Goal: Information Seeking & Learning: Find specific fact

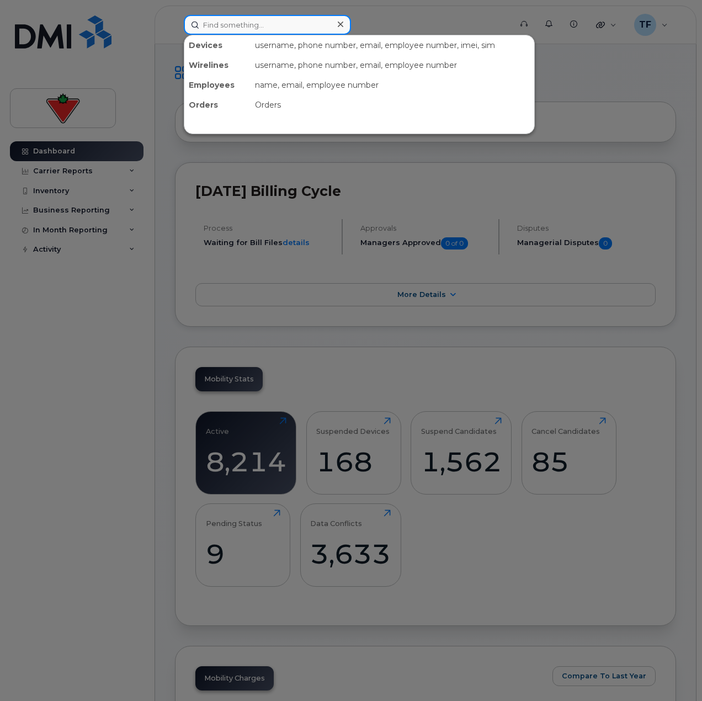
click at [236, 31] on input at bounding box center [267, 25] width 167 height 20
paste input "http://myserve.ca/"
type input "http://myserve.ca/"
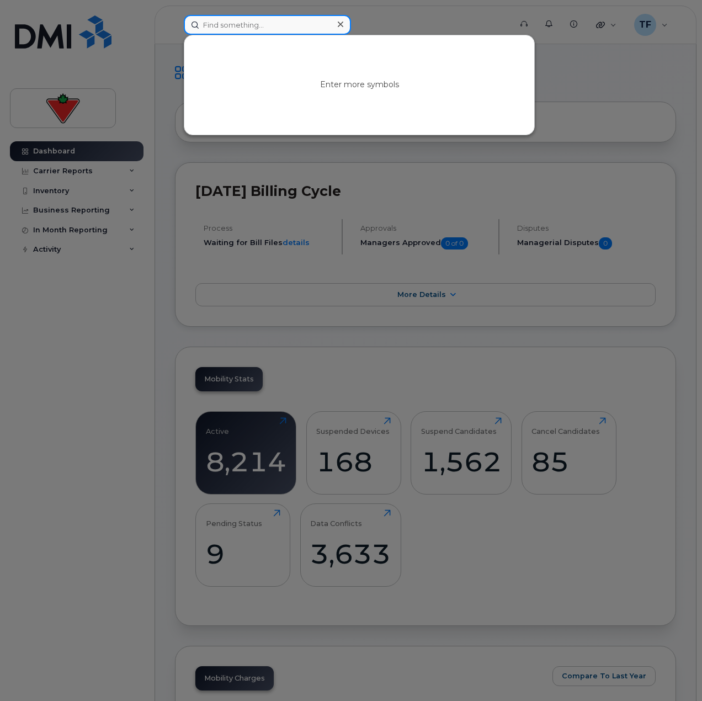
click at [268, 23] on input at bounding box center [267, 25] width 167 height 20
paste input "[PERSON_NAME]"
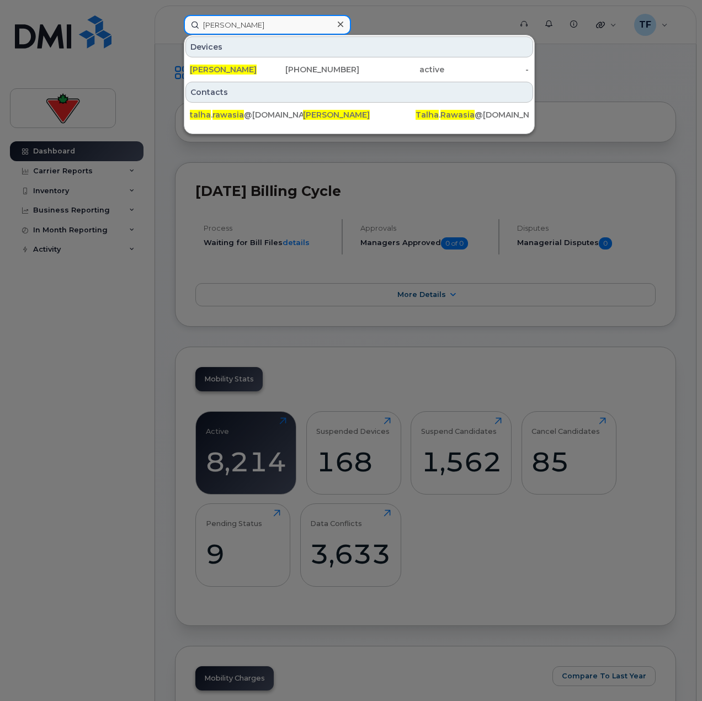
type input "[PERSON_NAME]"
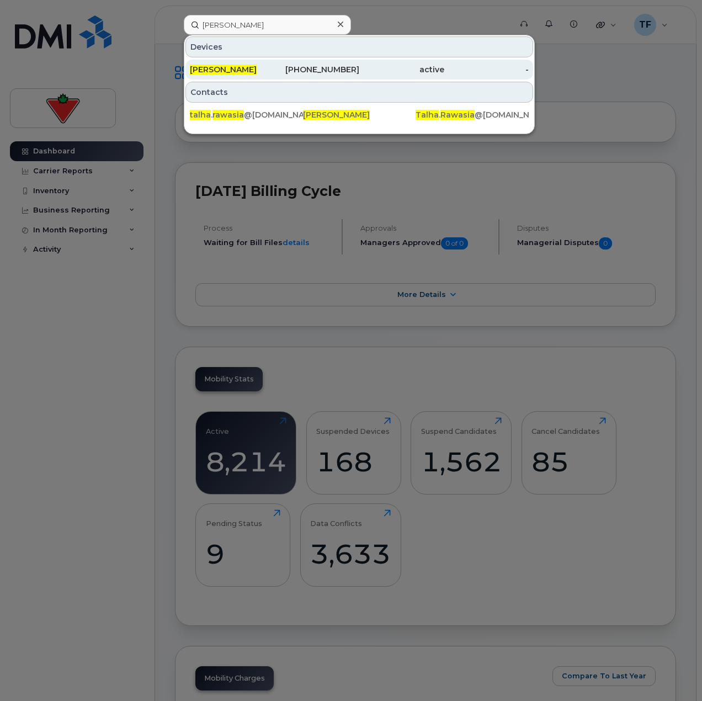
drag, startPoint x: 276, startPoint y: 72, endPoint x: 268, endPoint y: 72, distance: 8.3
click at [276, 72] on div "437-425-5690" at bounding box center [317, 69] width 85 height 11
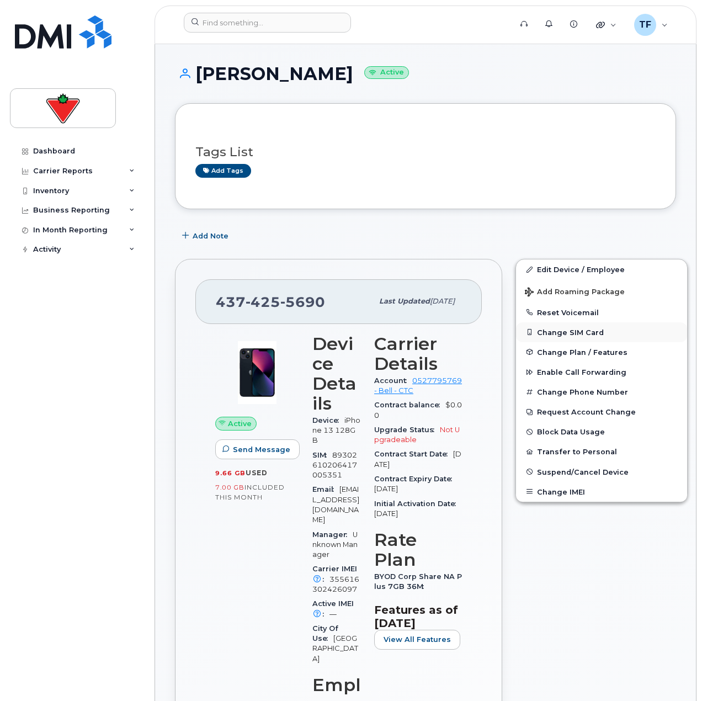
click at [563, 334] on button "Change SIM Card" at bounding box center [601, 332] width 171 height 20
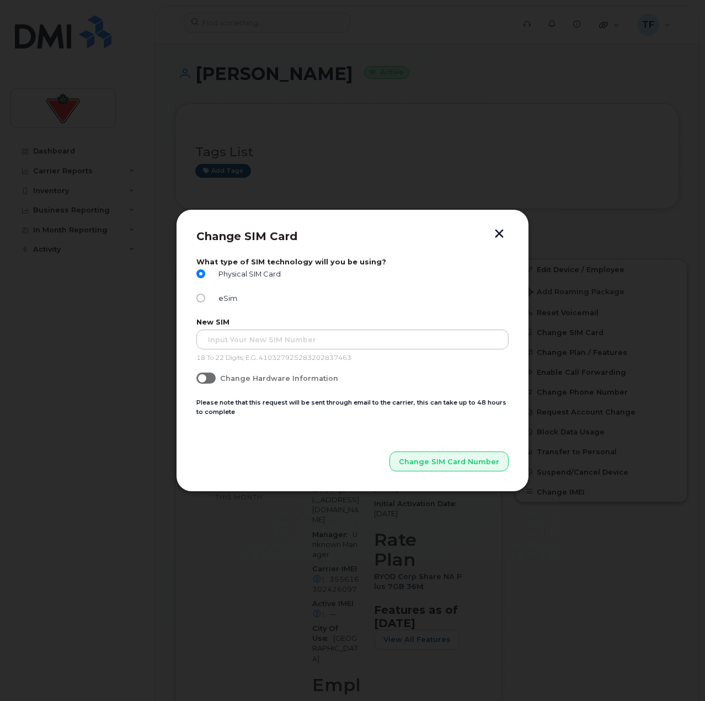
click at [503, 232] on button "button" at bounding box center [499, 235] width 17 height 12
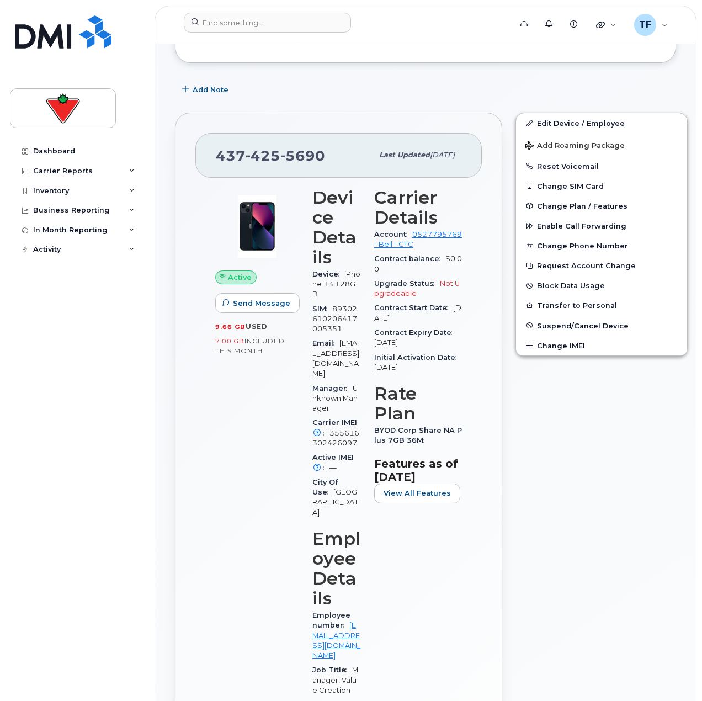
scroll to position [165, 0]
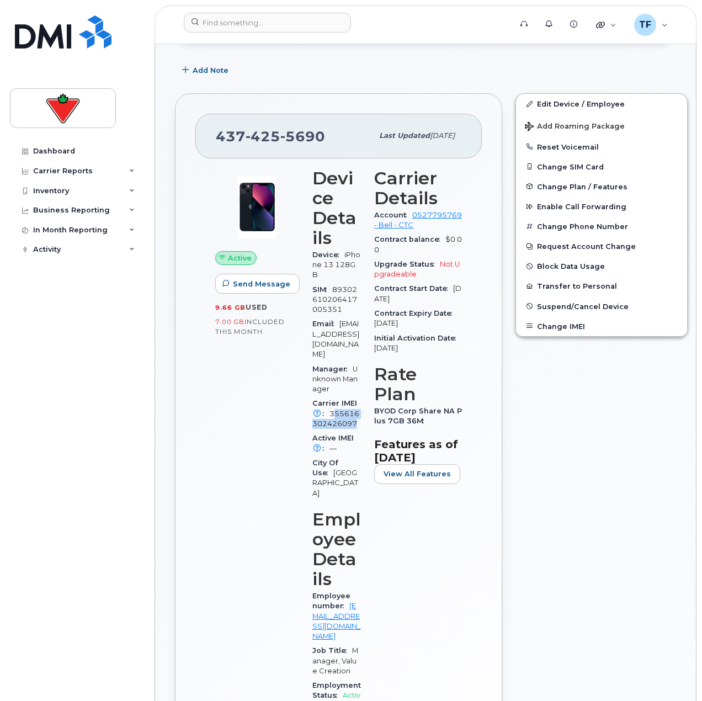
drag, startPoint x: 332, startPoint y: 405, endPoint x: 357, endPoint y: 410, distance: 26.0
click at [357, 410] on div "Carrier IMEI Carrier IMEI is reported during the last billing cycle or change o…" at bounding box center [336, 413] width 49 height 35
copy span "55616302426097"
drag, startPoint x: 329, startPoint y: 402, endPoint x: 356, endPoint y: 412, distance: 28.5
click at [356, 412] on span "355616302426097" at bounding box center [335, 418] width 47 height 18
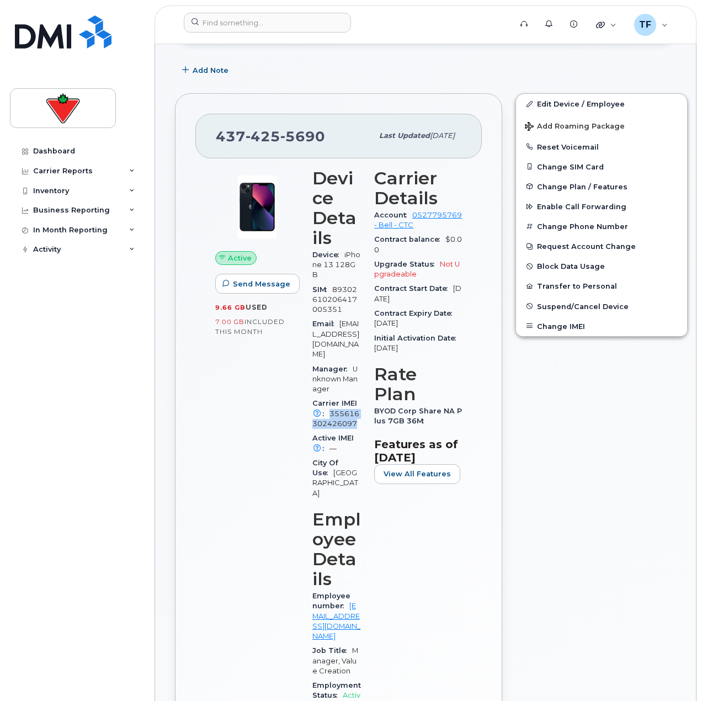
copy span "355616302426097"
click at [275, 29] on input at bounding box center [267, 23] width 167 height 20
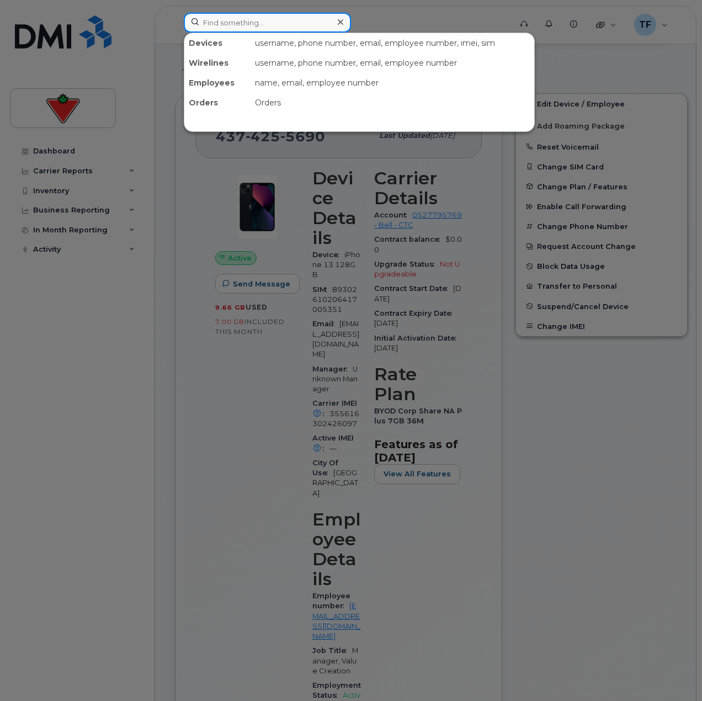
paste input "416-571-2295"
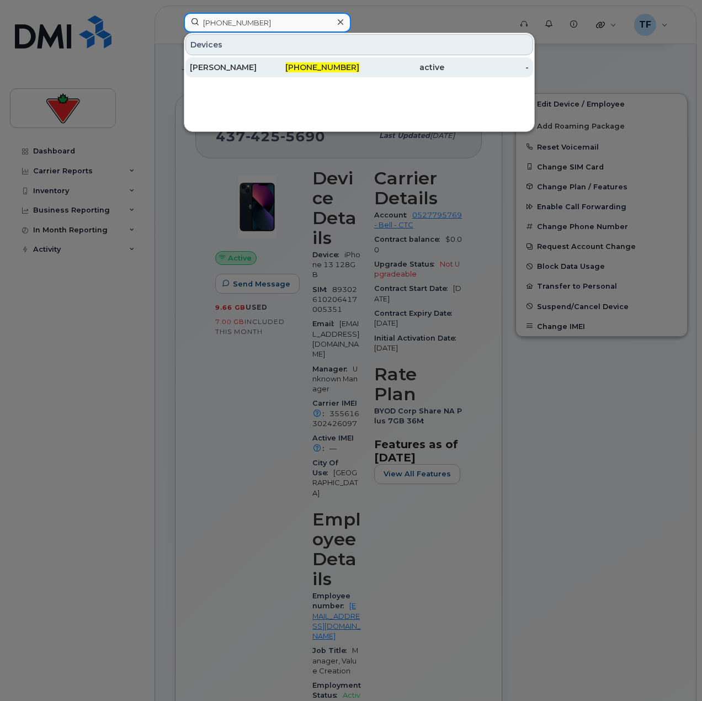
type input "416-571-2295"
click at [261, 65] on div "Priyanth Nagulananthan" at bounding box center [232, 67] width 85 height 11
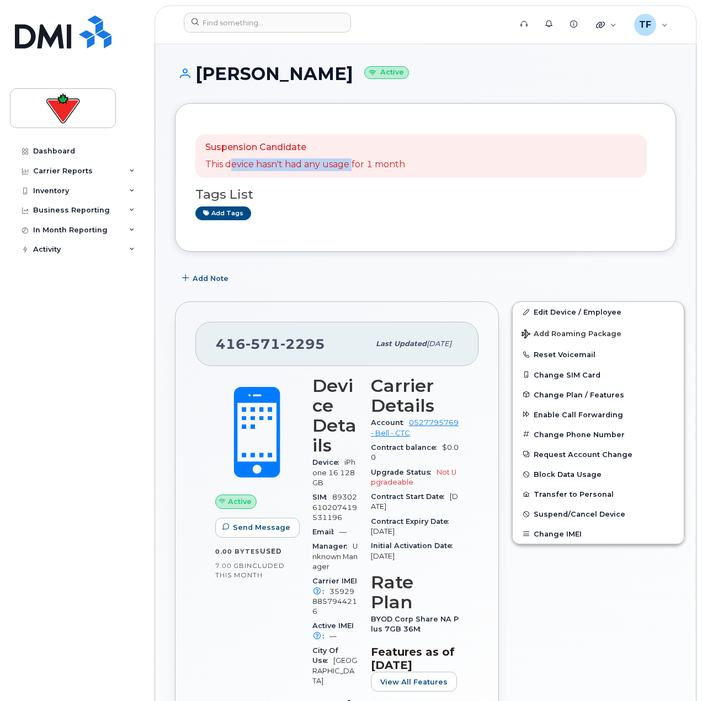
drag, startPoint x: 233, startPoint y: 164, endPoint x: 362, endPoint y: 164, distance: 128.5
click at [356, 163] on p "This device hasn't had any usage for 1 month" at bounding box center [305, 164] width 200 height 13
drag, startPoint x: 362, startPoint y: 164, endPoint x: 404, endPoint y: 165, distance: 42.5
click at [362, 164] on p "This device hasn't had any usage for 1 month" at bounding box center [305, 164] width 200 height 13
drag, startPoint x: 408, startPoint y: 165, endPoint x: 314, endPoint y: 159, distance: 94.0
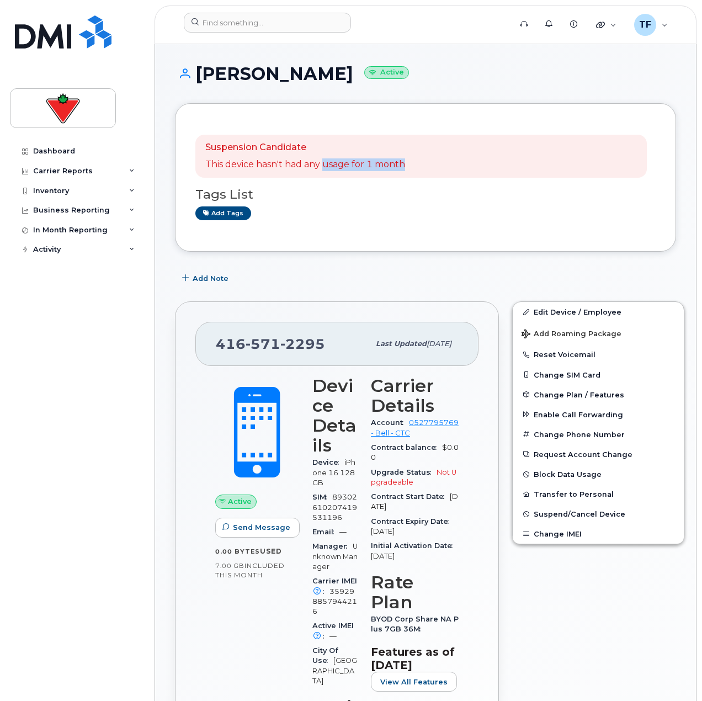
click at [319, 159] on div "Suspension Candidate This device hasn't had any usage for 1 month" at bounding box center [420, 156] width 451 height 43
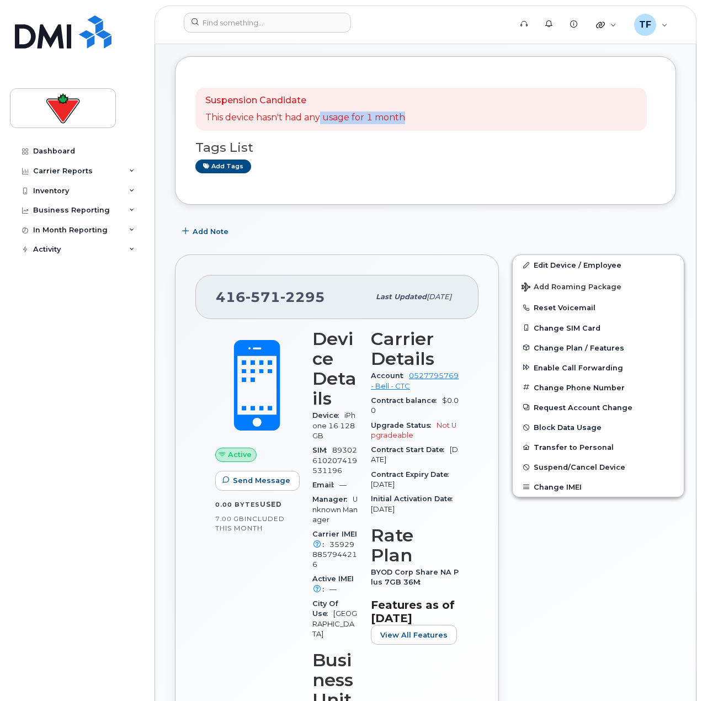
scroll to position [110, 0]
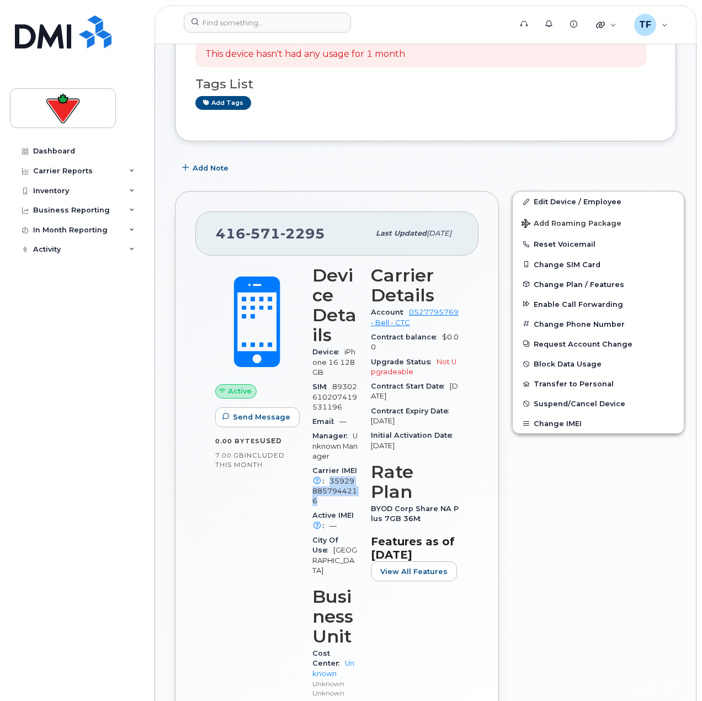
drag, startPoint x: 329, startPoint y: 503, endPoint x: 328, endPoint y: 482, distance: 21.5
click at [328, 482] on div "Carrier IMEI Carrier IMEI is reported during the last billing cycle or change o…" at bounding box center [334, 485] width 45 height 45
copy span "359298857944216"
drag, startPoint x: 432, startPoint y: 527, endPoint x: 392, endPoint y: 514, distance: 42.2
click at [392, 514] on div "BYOD Corp Share NA Plus 7GB 36M" at bounding box center [415, 513] width 88 height 25
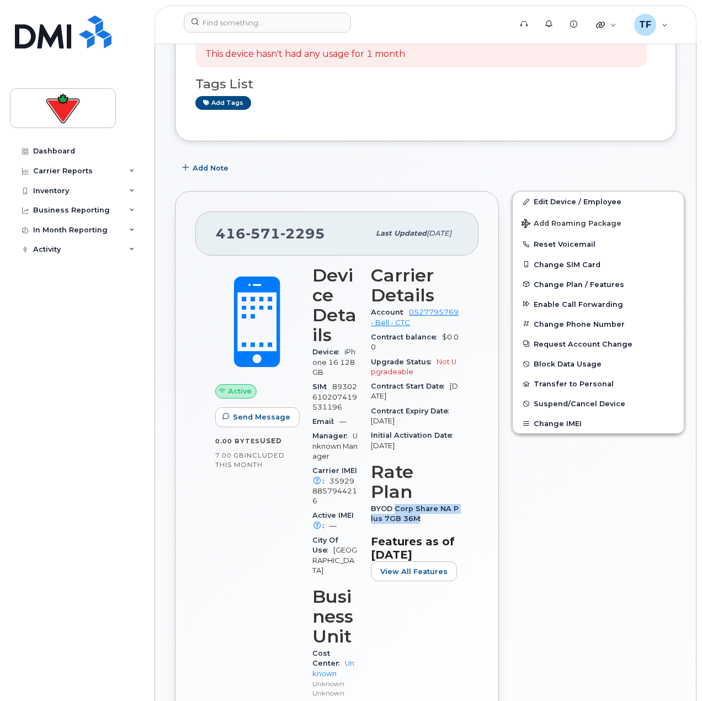
click at [392, 514] on span "BYOD Corp Share NA Plus 7GB 36M" at bounding box center [415, 513] width 88 height 18
click at [26, 606] on div "Dashboard Carrier Reports Monthly Billing Data Daily Data Pooling Data Behavior…" at bounding box center [78, 412] width 136 height 543
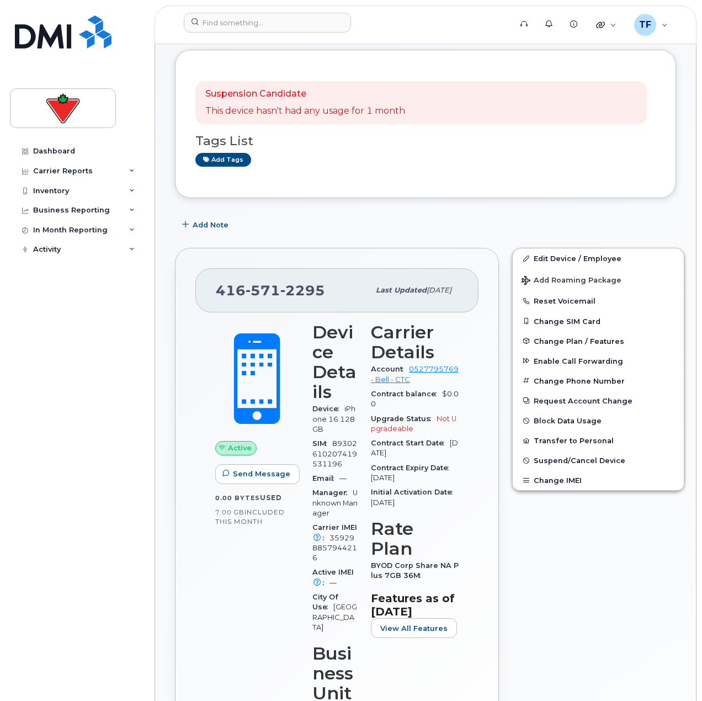
scroll to position [0, 0]
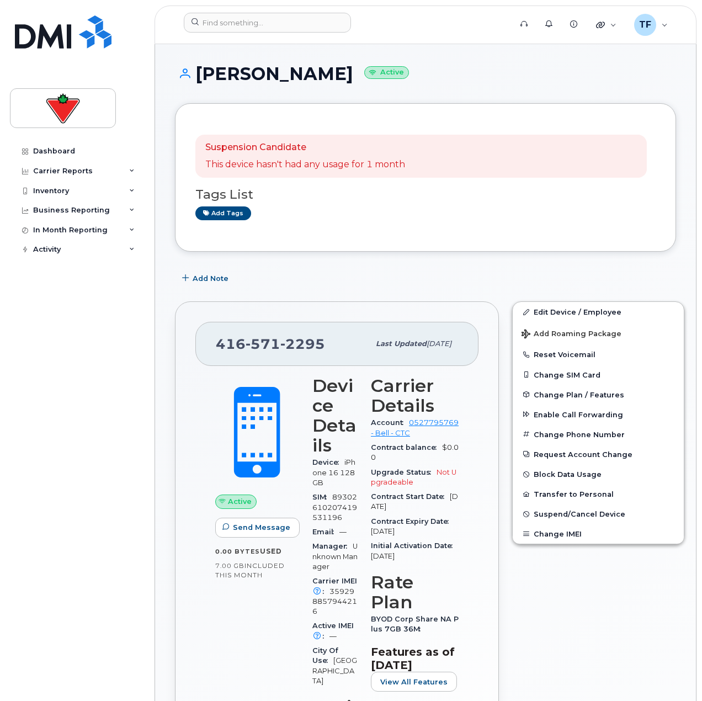
click at [253, 88] on div "Priyanth Nagulananthan Active" at bounding box center [425, 83] width 501 height 39
click at [253, 82] on h1 "Priyanth Nagulananthan Active" at bounding box center [425, 73] width 501 height 19
click at [253, 81] on h1 "Priyanth Nagulananthan Active" at bounding box center [425, 73] width 501 height 19
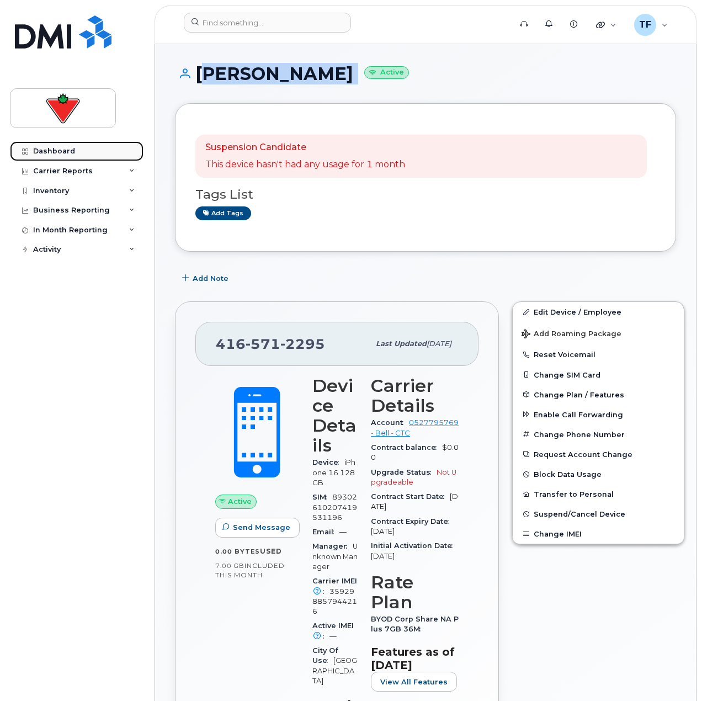
click at [89, 153] on link "Dashboard" at bounding box center [77, 151] width 134 height 20
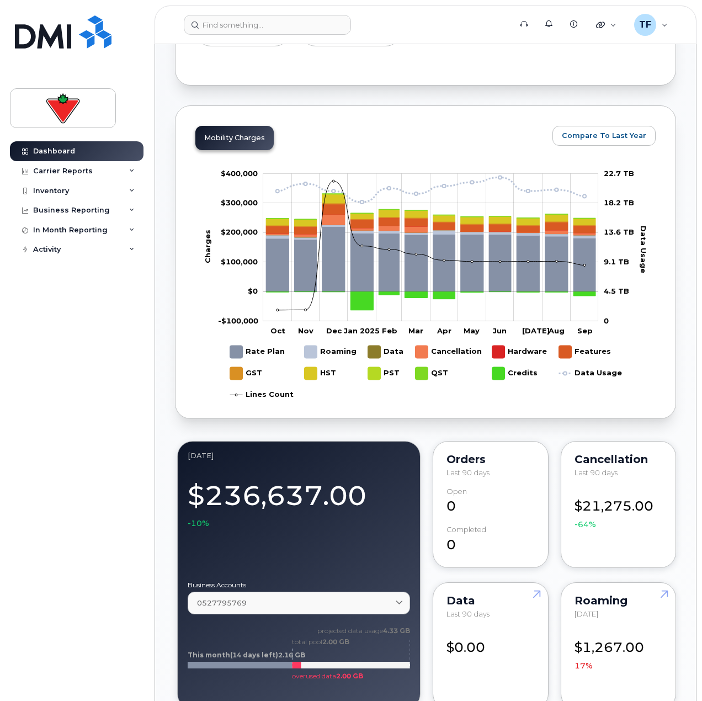
scroll to position [772, 0]
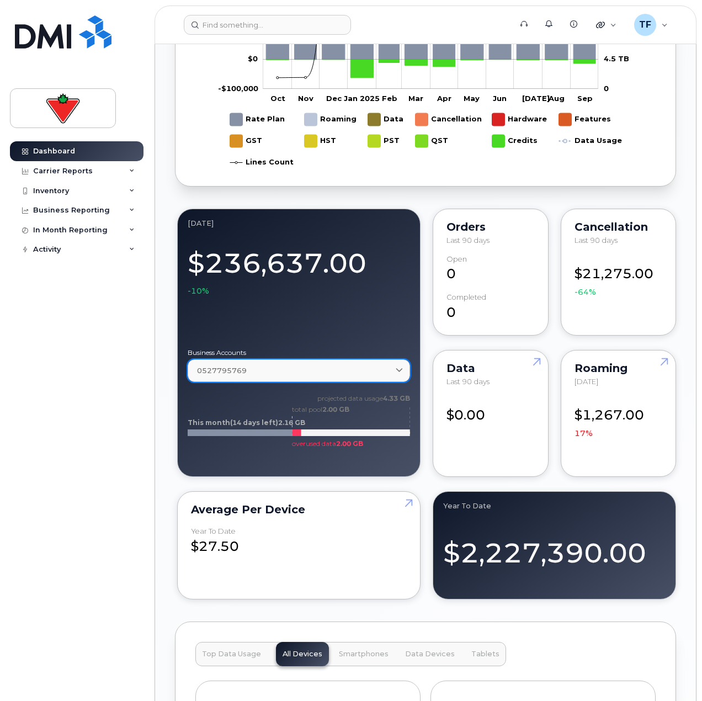
click at [255, 372] on div "0527795769" at bounding box center [299, 370] width 204 height 10
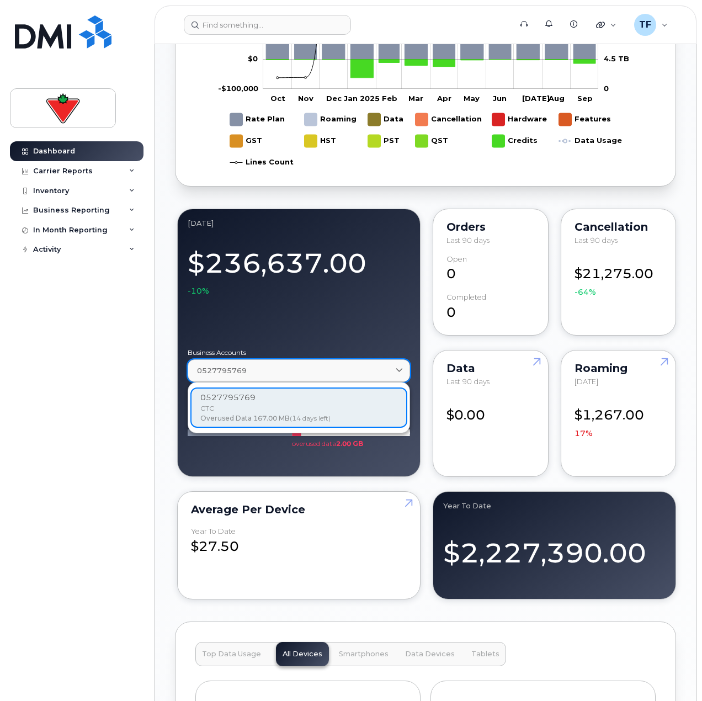
click at [282, 370] on div "0527795769" at bounding box center [299, 370] width 204 height 10
click at [282, 373] on div "0527795769" at bounding box center [299, 370] width 204 height 10
click at [127, 387] on div "Dashboard Carrier Reports Monthly Billing Data Daily Data Pooling Data Behavior…" at bounding box center [78, 412] width 136 height 543
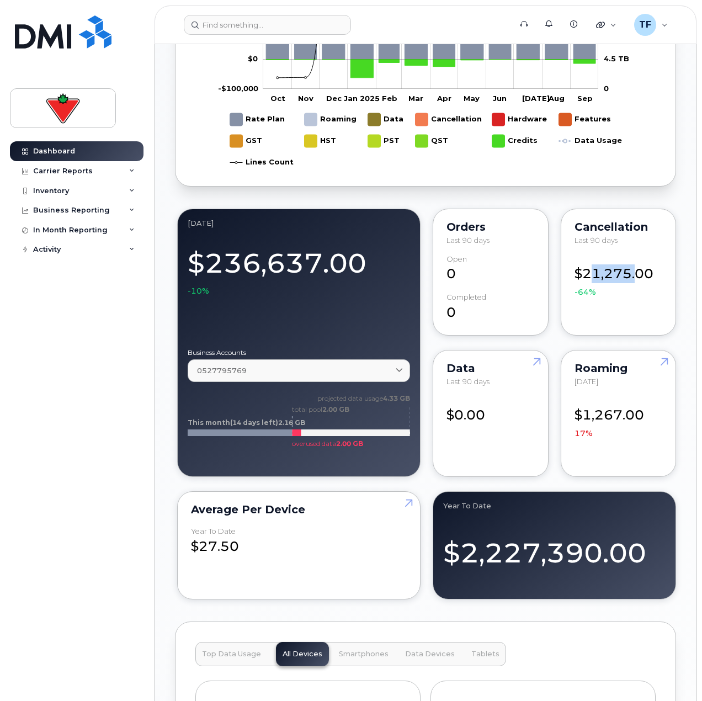
drag, startPoint x: 590, startPoint y: 276, endPoint x: 639, endPoint y: 272, distance: 49.2
click at [639, 272] on div "$21,275.00 -64%" at bounding box center [618, 276] width 88 height 42
drag, startPoint x: 574, startPoint y: 408, endPoint x: 625, endPoint y: 408, distance: 51.3
click at [625, 408] on div "$1,267.00 17%" at bounding box center [618, 417] width 88 height 42
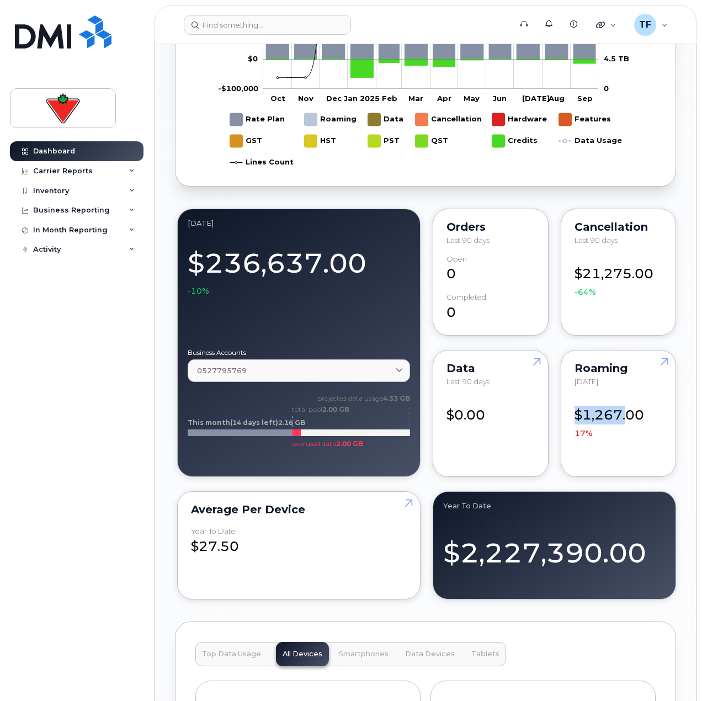
click at [625, 408] on div "$1,267.00 17%" at bounding box center [618, 417] width 88 height 42
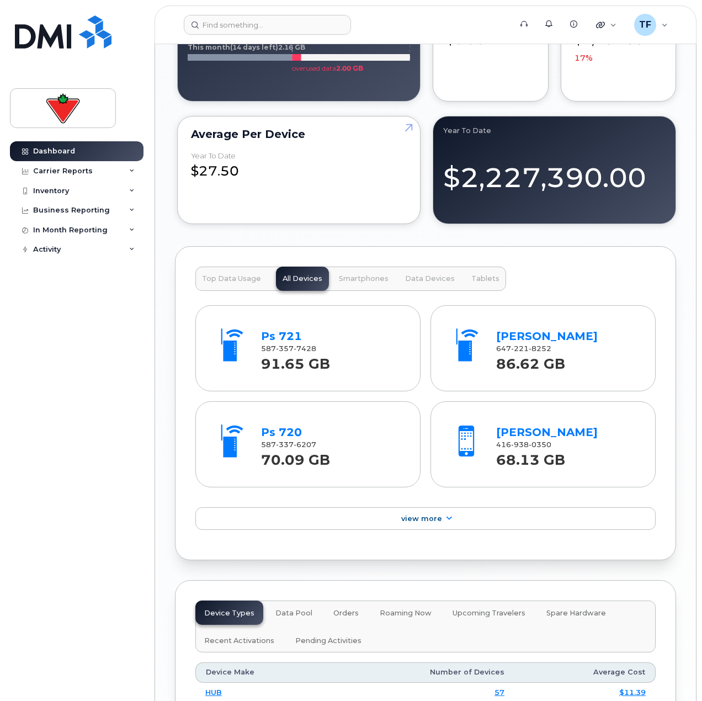
scroll to position [1214, 0]
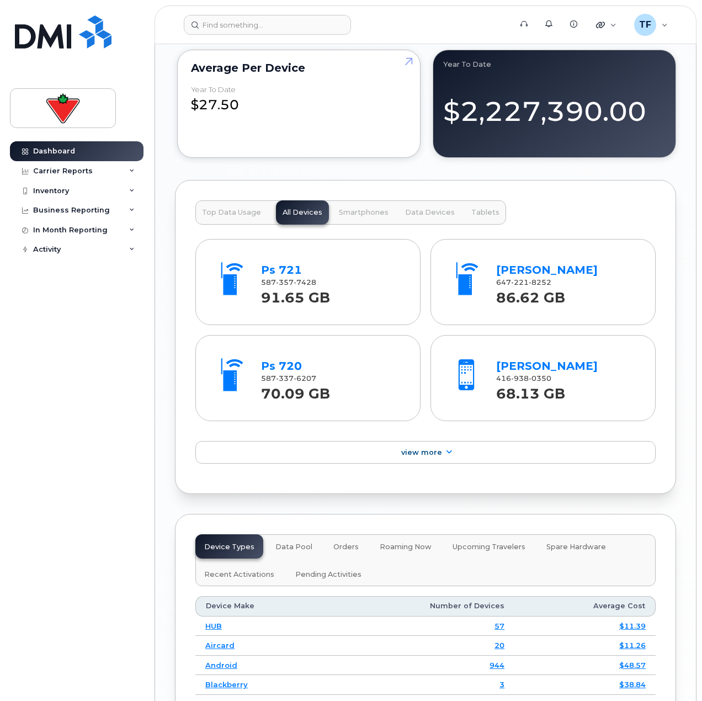
drag, startPoint x: 588, startPoint y: 365, endPoint x: 487, endPoint y: 365, distance: 101.5
click at [487, 365] on div "Jessica Barrett 416 938 0350 68.13 GB" at bounding box center [543, 377] width 205 height 73
copy div "Jessica Barrett"
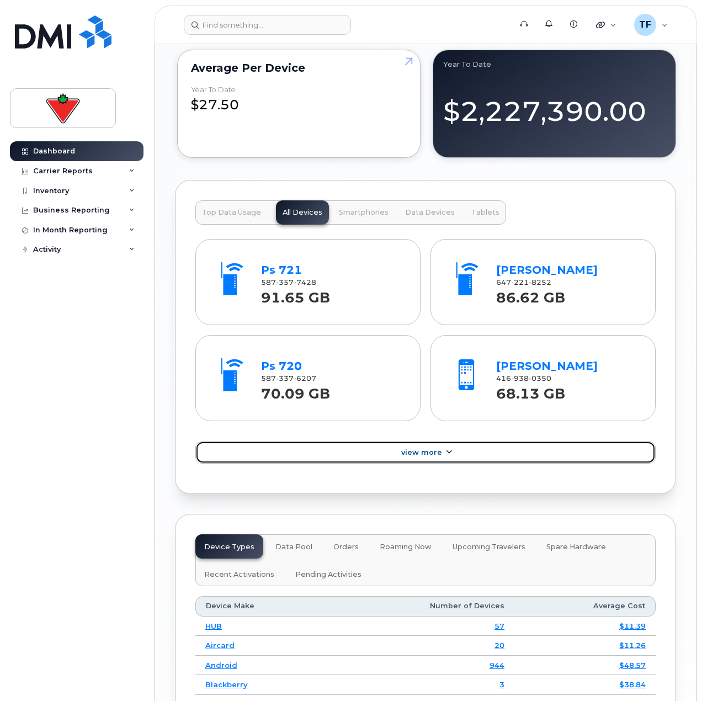
click at [443, 463] on link "View More" at bounding box center [425, 452] width 460 height 23
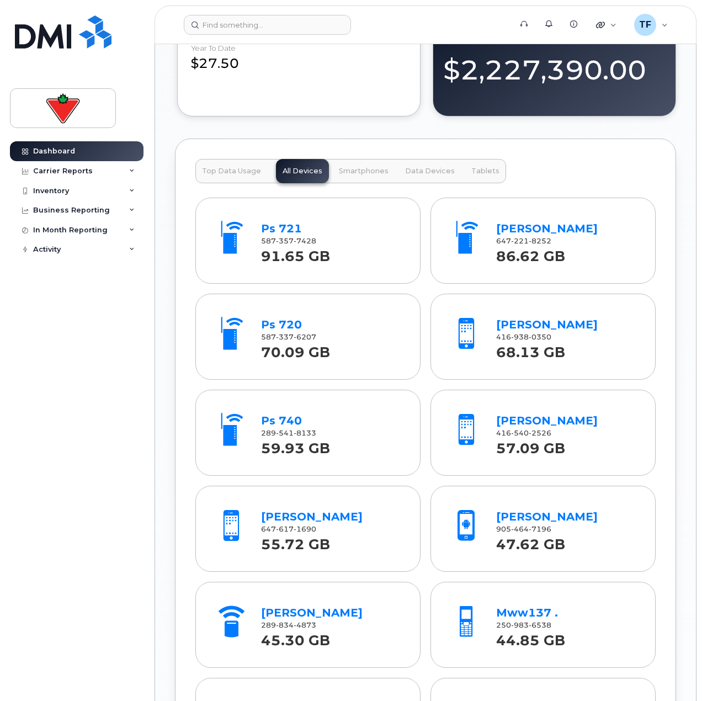
scroll to position [1269, 0]
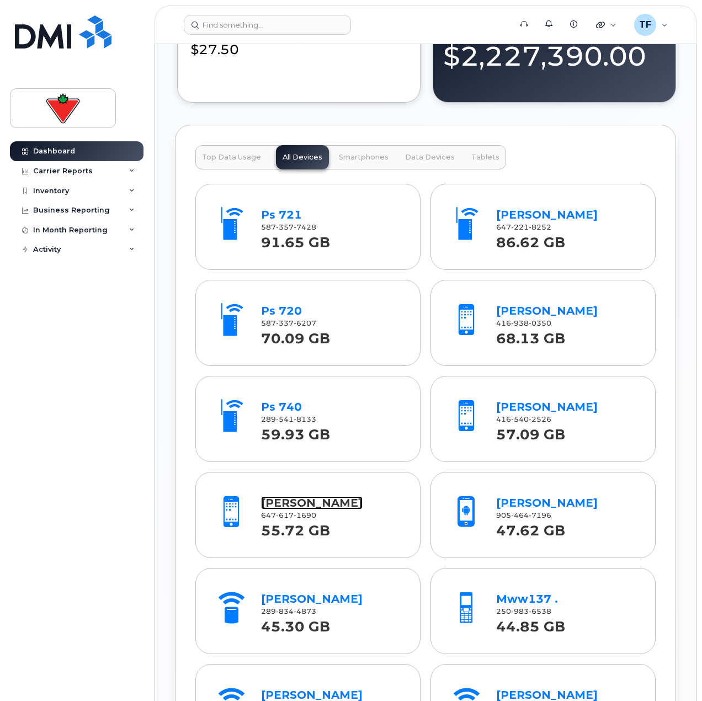
click at [270, 503] on link "John Critchley" at bounding box center [312, 502] width 102 height 13
click at [346, 144] on div "Top Data Usage All Devices Smartphones Data Devices Tablets Ps 721 587 357 7428…" at bounding box center [425, 570] width 501 height 890
click at [350, 153] on span "Smartphones" at bounding box center [364, 157] width 50 height 9
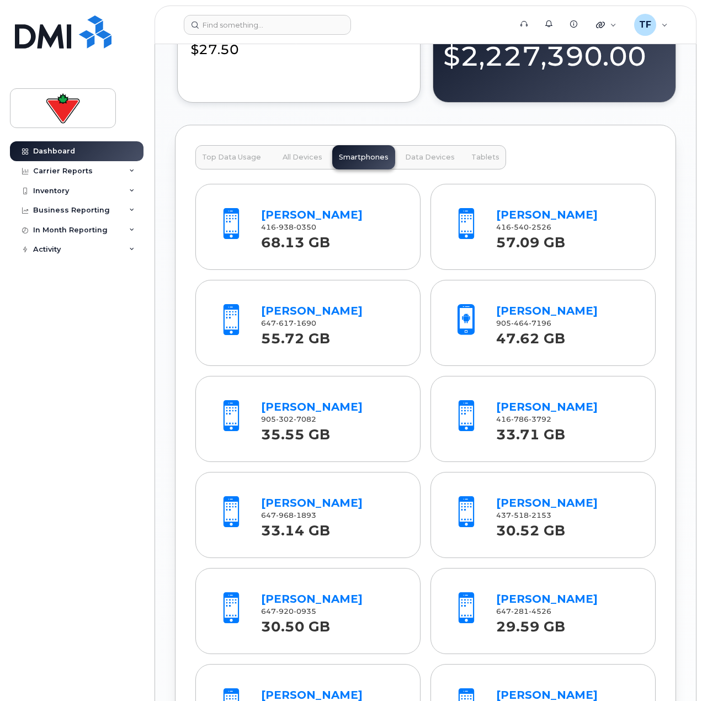
click at [405, 155] on span "Data Devices" at bounding box center [430, 157] width 50 height 9
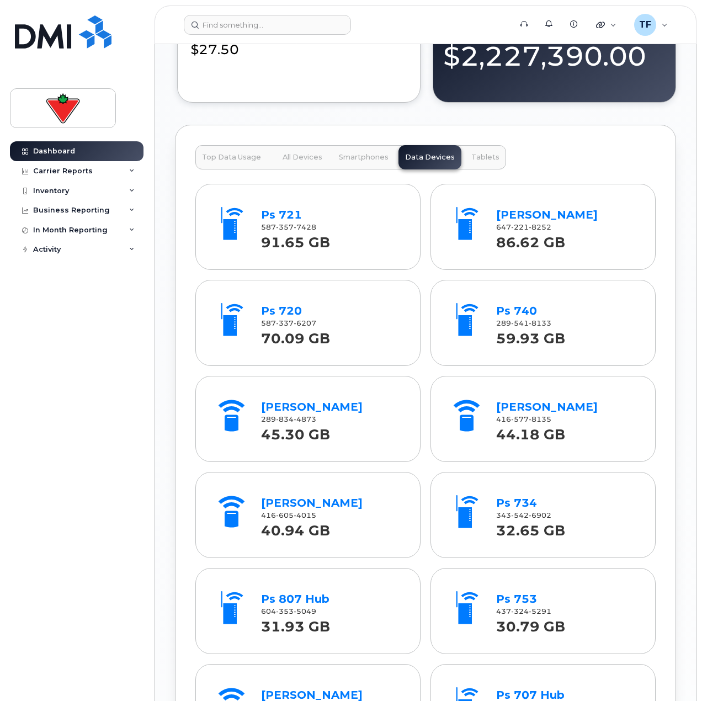
click at [430, 153] on div "Top Data Usage All Devices Smartphones Data Devices Tablets" at bounding box center [350, 157] width 311 height 24
click at [464, 153] on button "Tablets" at bounding box center [484, 157] width 41 height 24
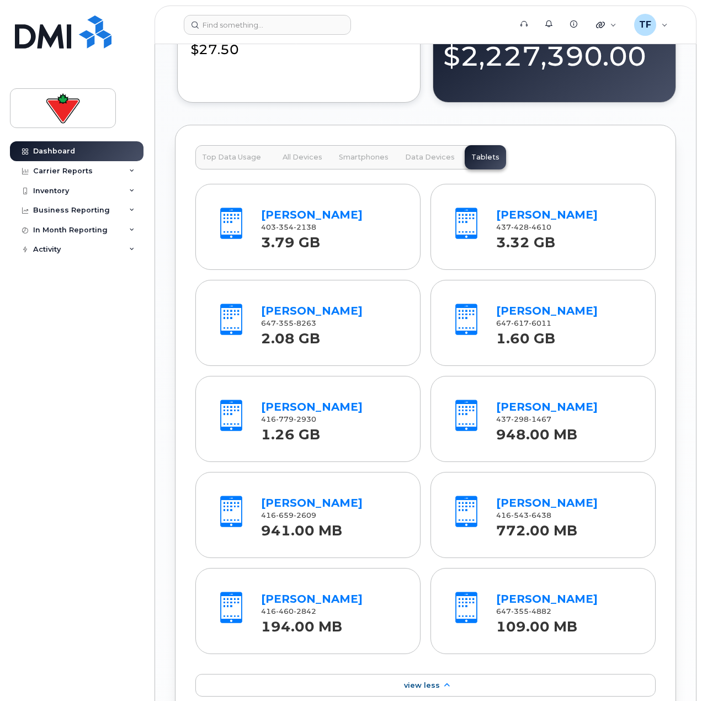
click at [336, 144] on div "Top Data Usage All Devices Smartphones Data Devices Tablets Pj Czank 403 354 21…" at bounding box center [425, 426] width 501 height 602
click at [357, 154] on span "Smartphones" at bounding box center [364, 157] width 50 height 9
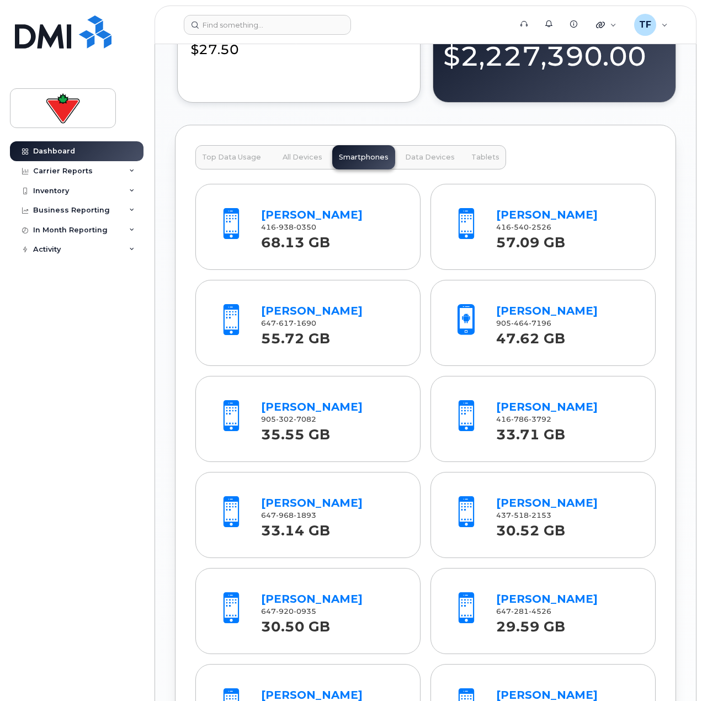
click at [242, 92] on div "Average per Device Year to Date $27.50" at bounding box center [298, 48] width 243 height 108
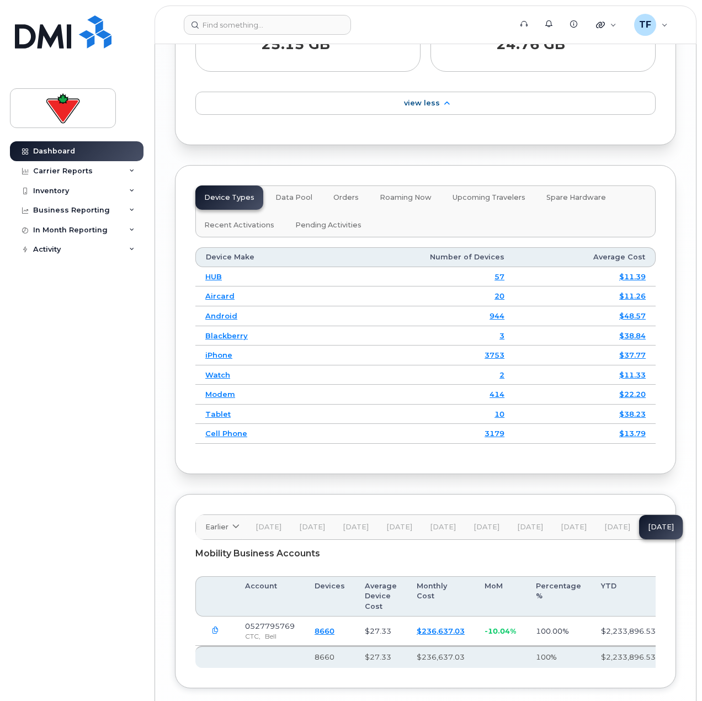
scroll to position [1870, 0]
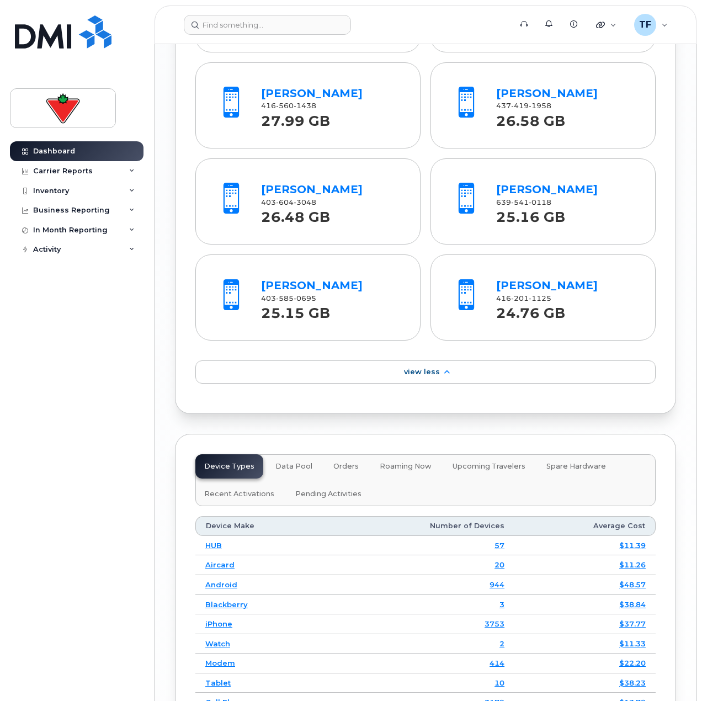
drag, startPoint x: 149, startPoint y: 337, endPoint x: 62, endPoint y: 311, distance: 90.8
click at [62, 311] on div "Dashboard Carrier Reports Monthly Billing Data Daily Data Pooling Data Behavior…" at bounding box center [78, 412] width 136 height 543
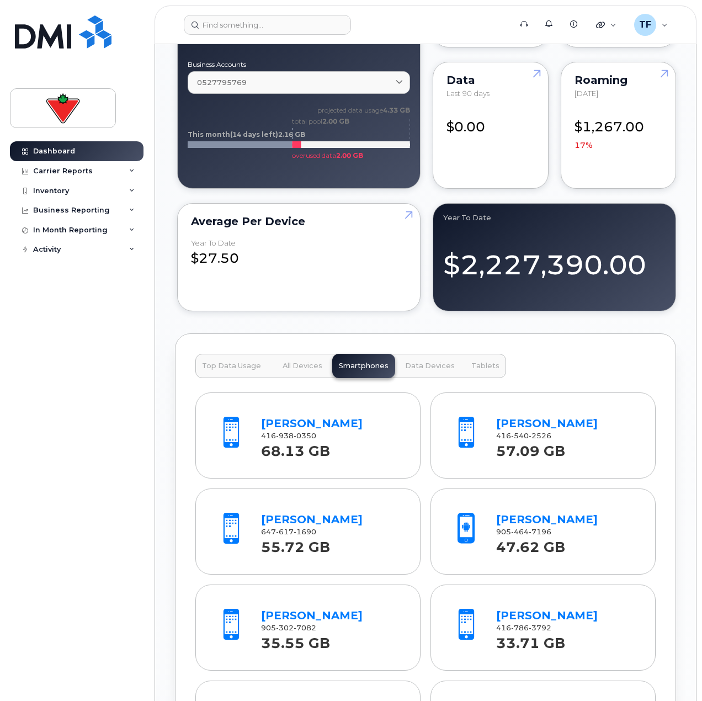
scroll to position [1043, 0]
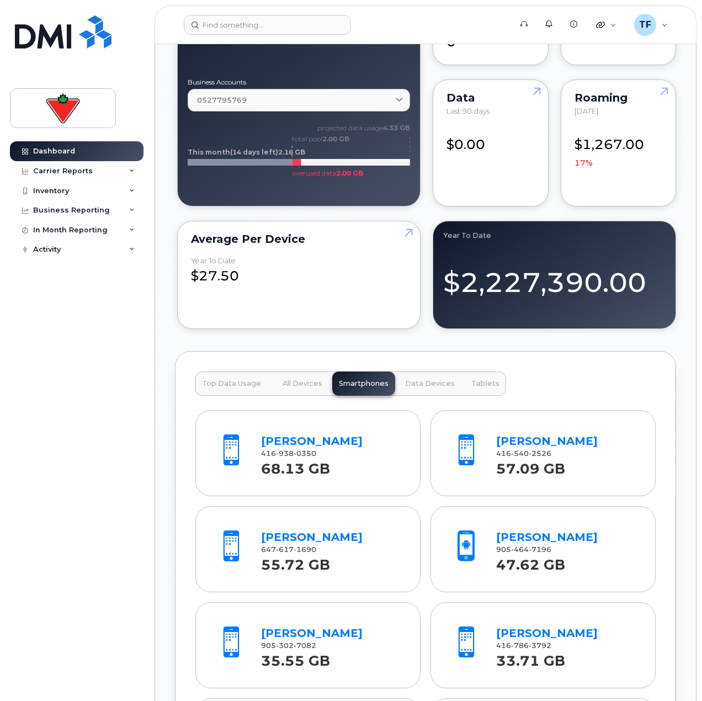
click at [433, 380] on span "Data Devices" at bounding box center [430, 383] width 50 height 9
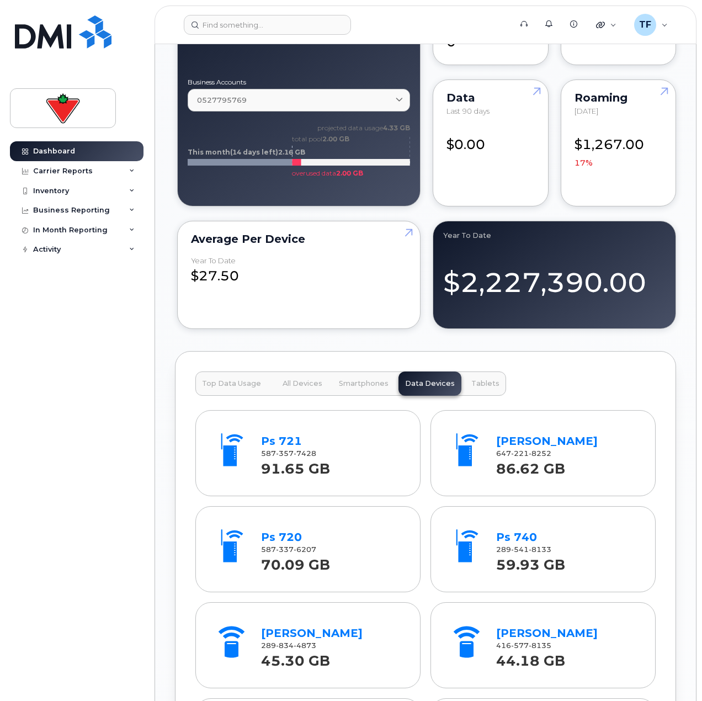
click at [480, 385] on span "Tablets" at bounding box center [485, 383] width 28 height 9
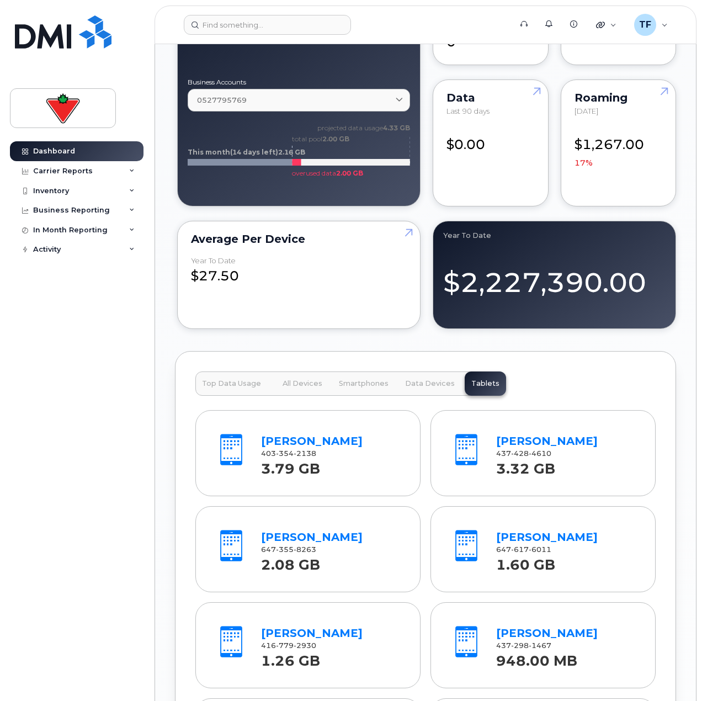
click at [300, 387] on span "All Devices" at bounding box center [302, 383] width 40 height 9
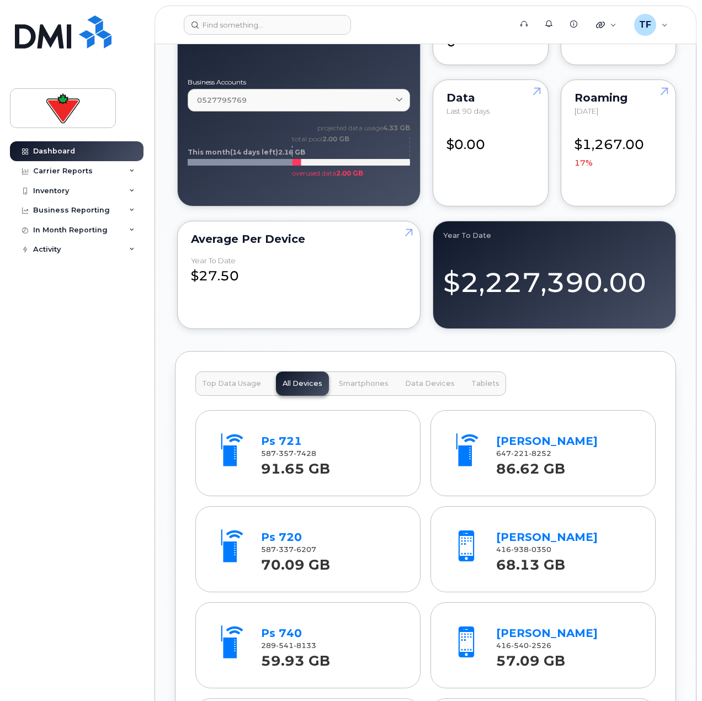
click at [231, 385] on span "Top Data Usage" at bounding box center [231, 383] width 59 height 9
click at [229, 384] on span "Top Data Usage" at bounding box center [231, 383] width 59 height 9
click at [235, 384] on span "Top Data Usage" at bounding box center [231, 383] width 59 height 9
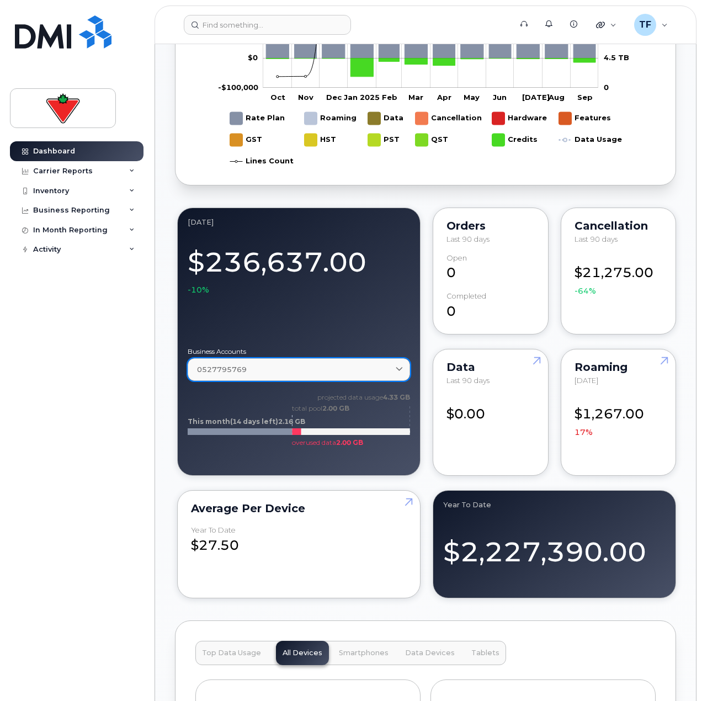
scroll to position [767, 0]
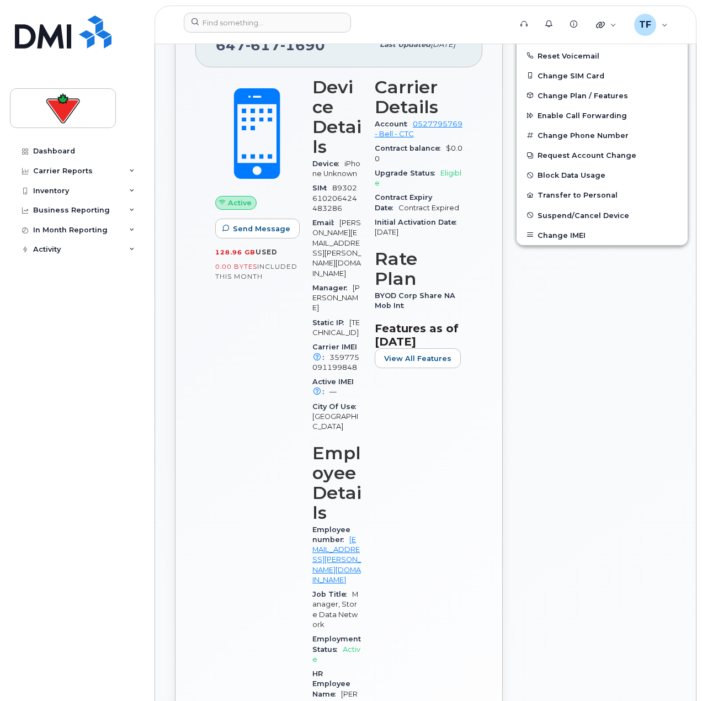
scroll to position [370, 0]
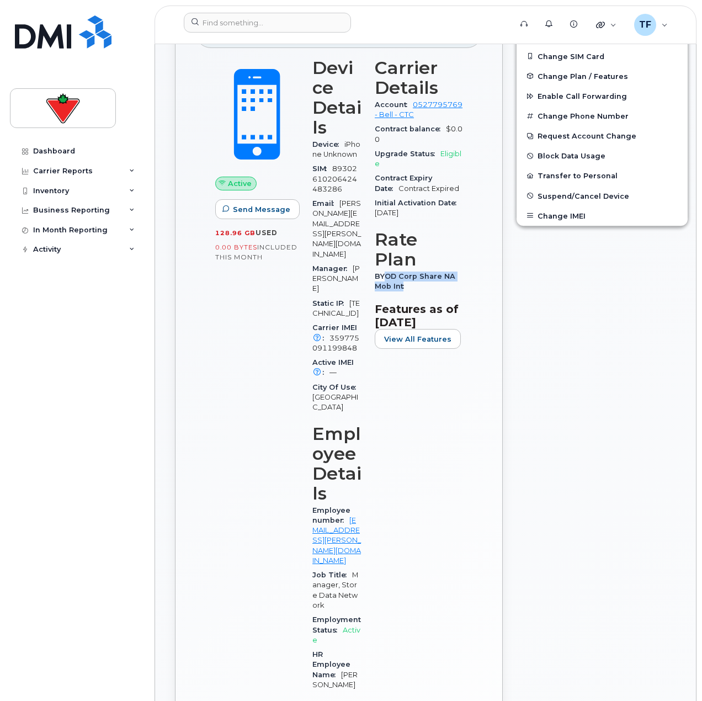
drag, startPoint x: 408, startPoint y: 297, endPoint x: 383, endPoint y: 285, distance: 27.9
click at [383, 285] on div "BYOD Corp Share NA Mob Int" at bounding box center [419, 281] width 88 height 25
click at [440, 294] on div "BYOD Corp Share NA Mob Int" at bounding box center [419, 281] width 88 height 25
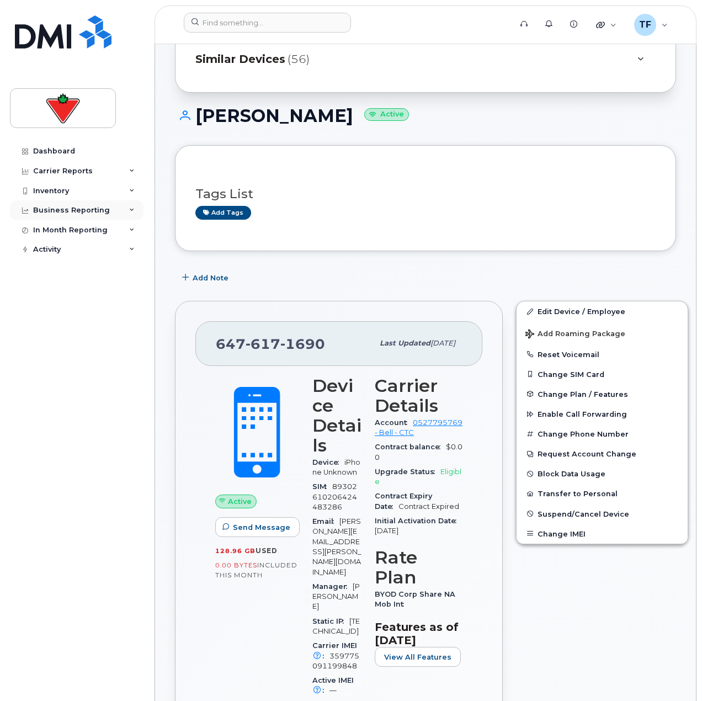
scroll to position [0, 0]
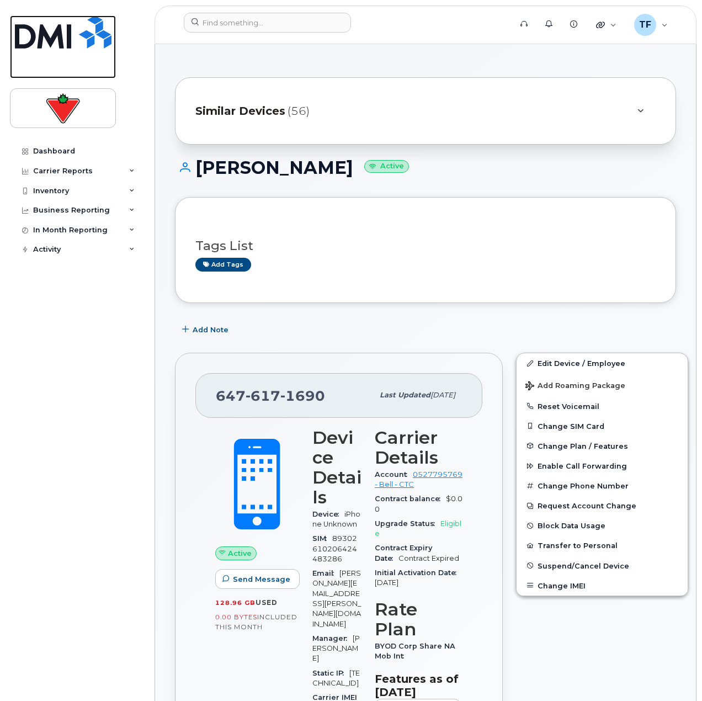
click at [51, 39] on img at bounding box center [63, 31] width 97 height 33
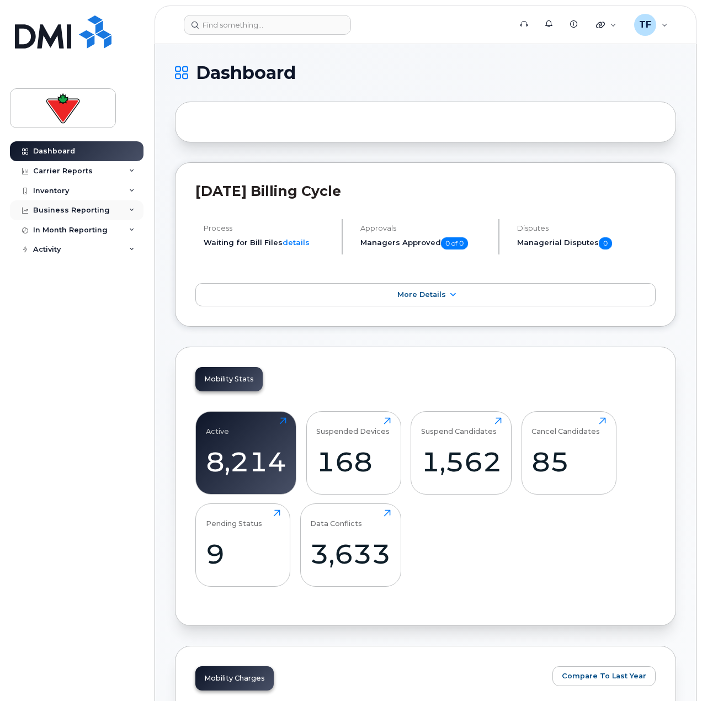
click at [93, 204] on div "Business Reporting" at bounding box center [77, 210] width 134 height 20
click at [92, 229] on div "Managerial Reports" at bounding box center [76, 231] width 76 height 10
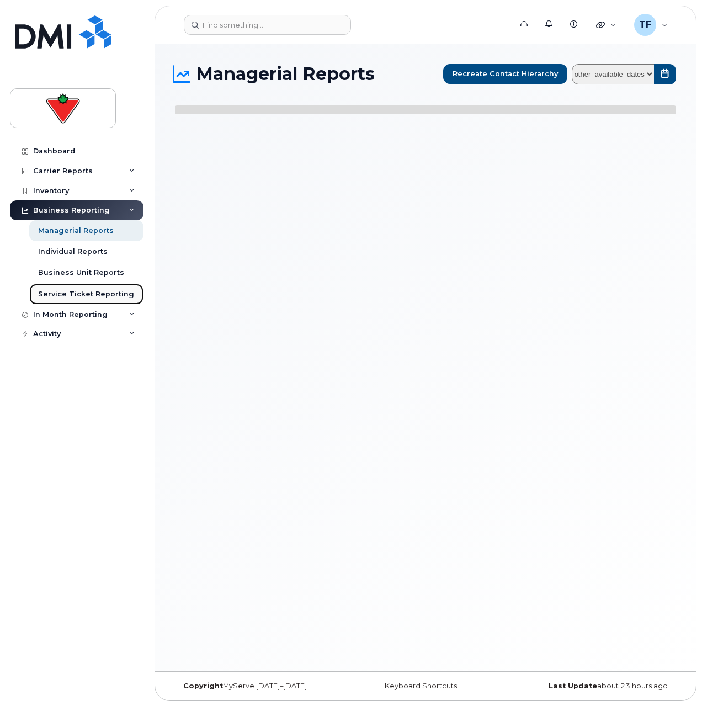
click at [76, 294] on div "Service Ticket Reporting" at bounding box center [86, 294] width 96 height 10
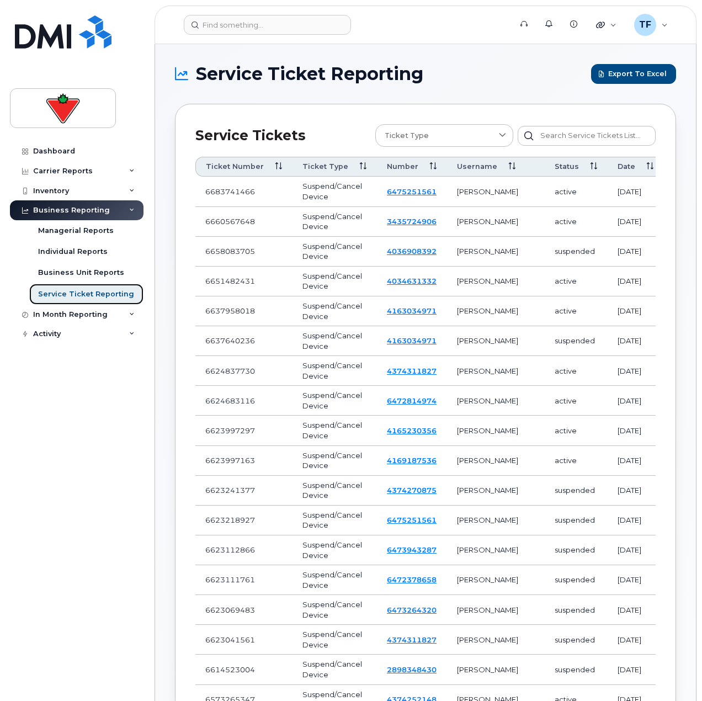
click at [101, 285] on link "Service Ticket Reporting" at bounding box center [86, 294] width 114 height 21
drag, startPoint x: 413, startPoint y: 235, endPoint x: 482, endPoint y: 219, distance: 71.3
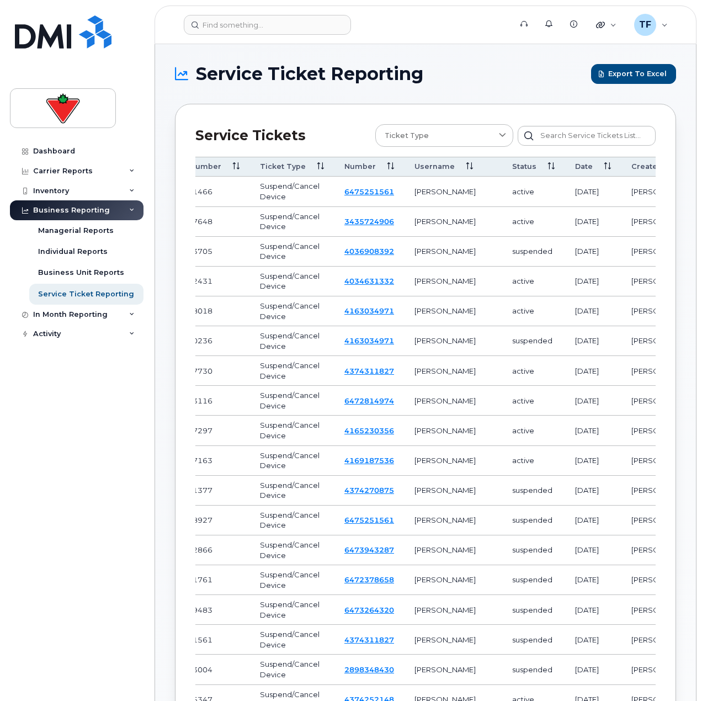
scroll to position [0, 56]
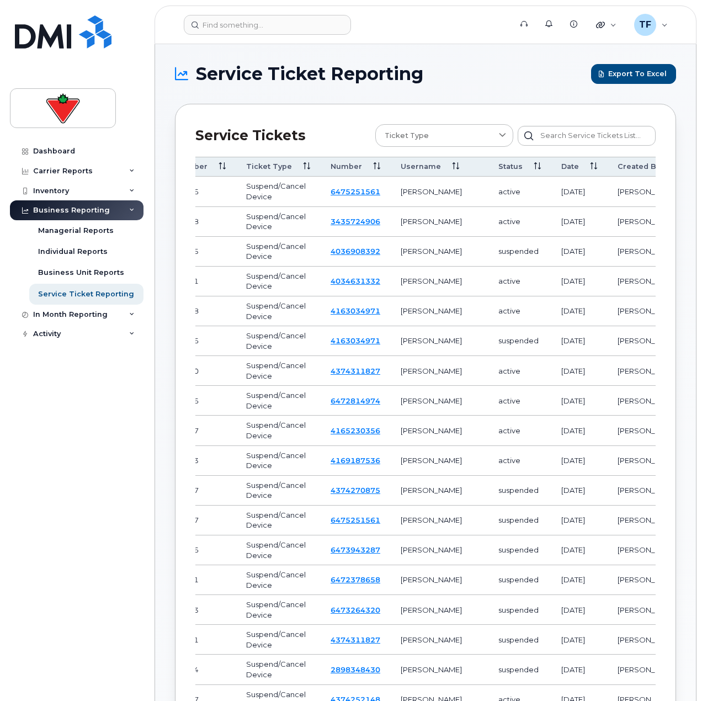
drag, startPoint x: 519, startPoint y: 204, endPoint x: 595, endPoint y: 200, distance: 76.8
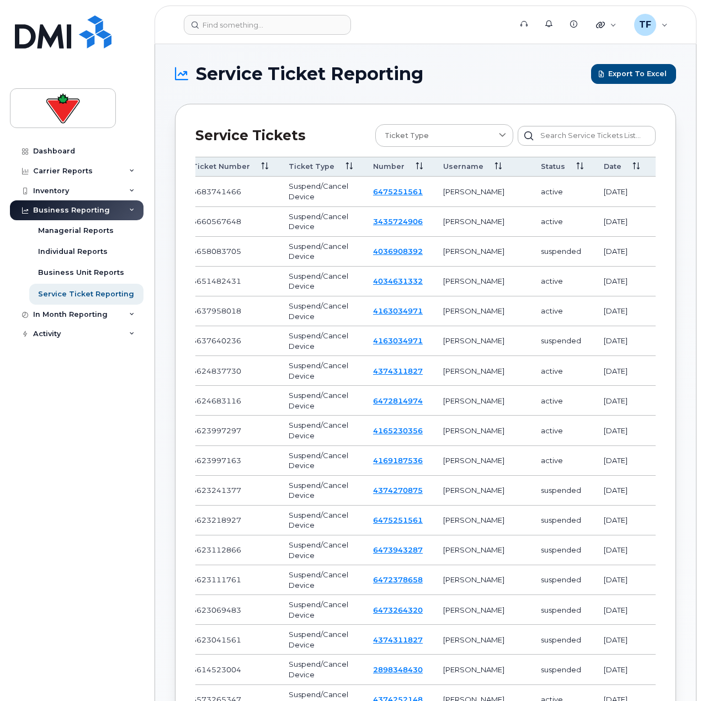
scroll to position [0, 0]
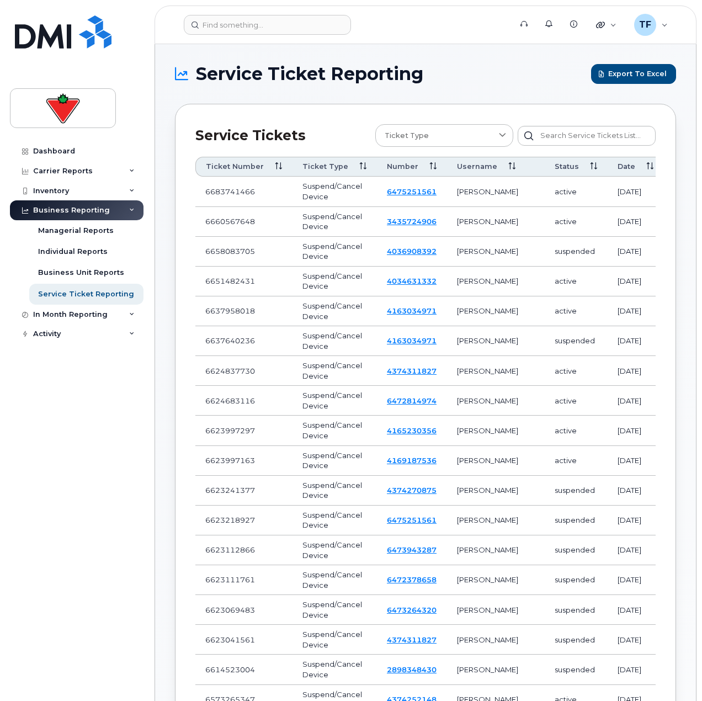
drag, startPoint x: 594, startPoint y: 198, endPoint x: 447, endPoint y: 194, distance: 146.8
click at [407, 196] on link "6475251561" at bounding box center [412, 191] width 50 height 9
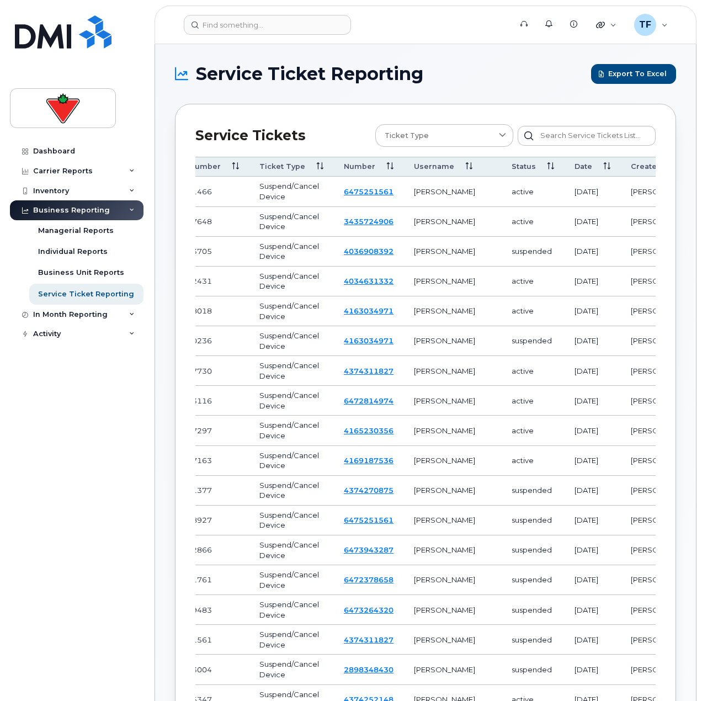
drag, startPoint x: 296, startPoint y: 247, endPoint x: 327, endPoint y: 243, distance: 31.1
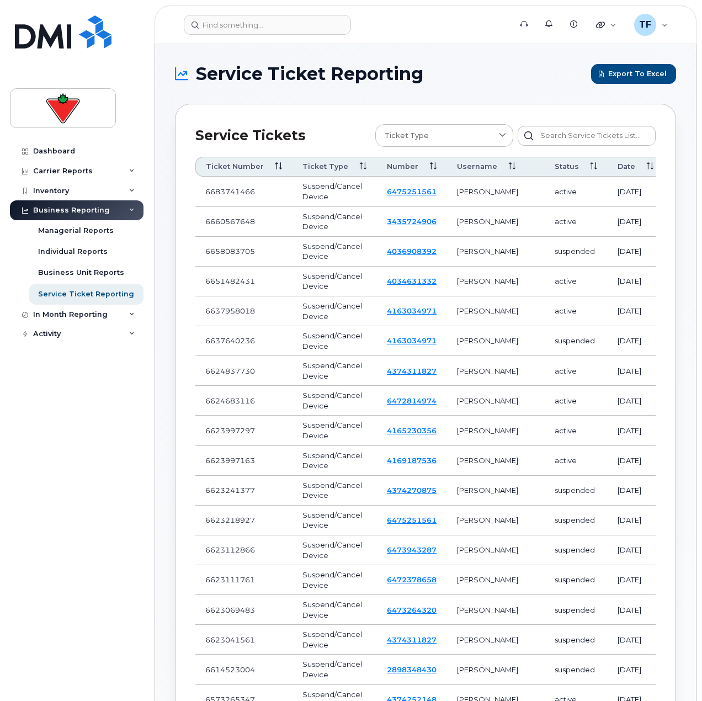
drag, startPoint x: 502, startPoint y: 268, endPoint x: 352, endPoint y: 250, distance: 151.1
click at [250, 200] on td "6683741466" at bounding box center [243, 192] width 97 height 30
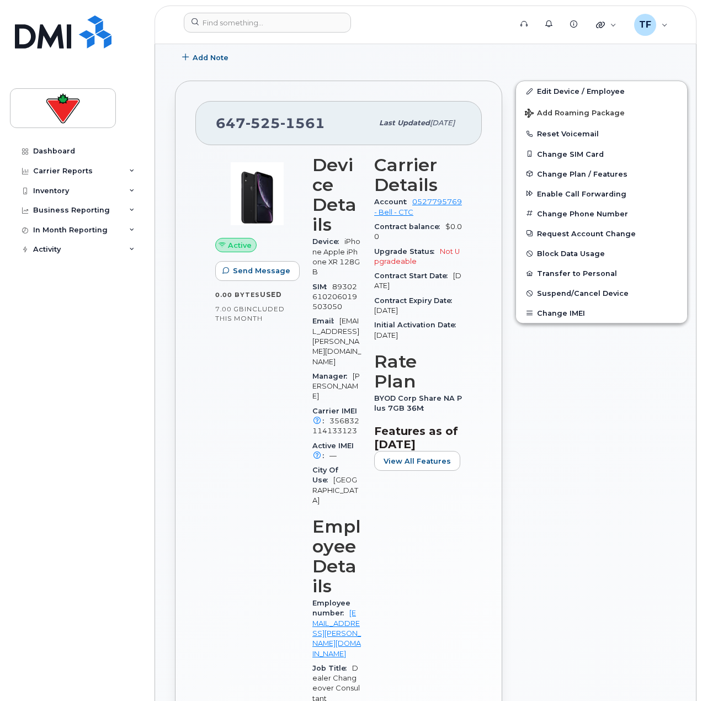
scroll to position [331, 0]
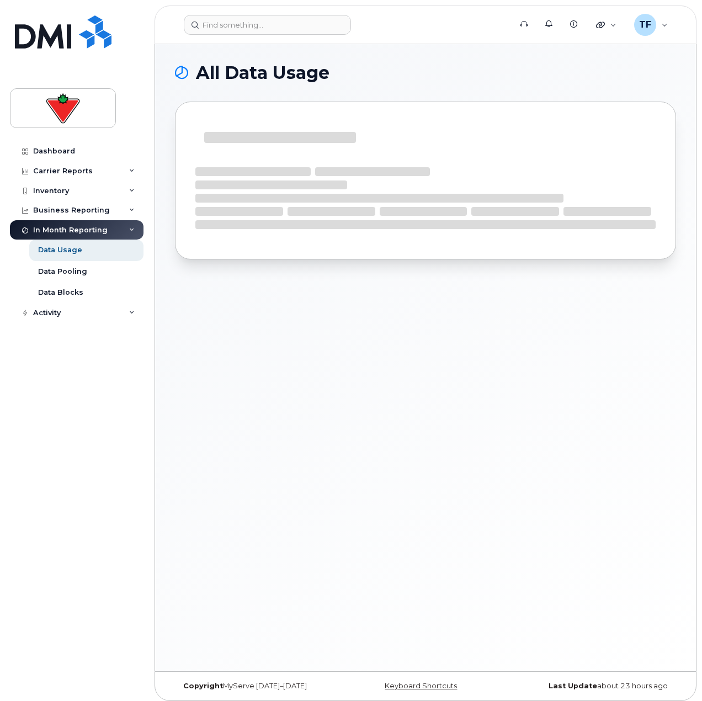
click at [640, 448] on div "All Data Usage" at bounding box center [425, 357] width 541 height 627
click at [76, 148] on link "Dashboard" at bounding box center [77, 151] width 134 height 20
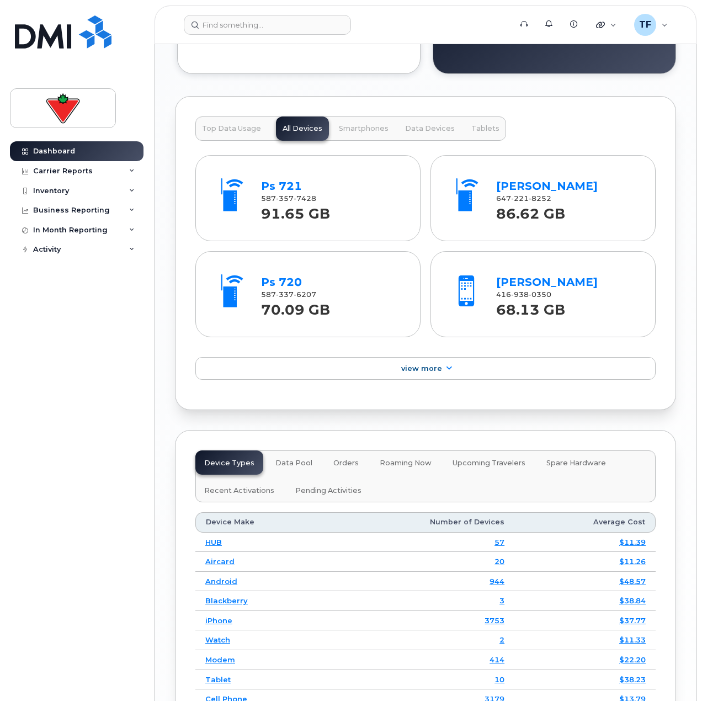
scroll to position [1295, 0]
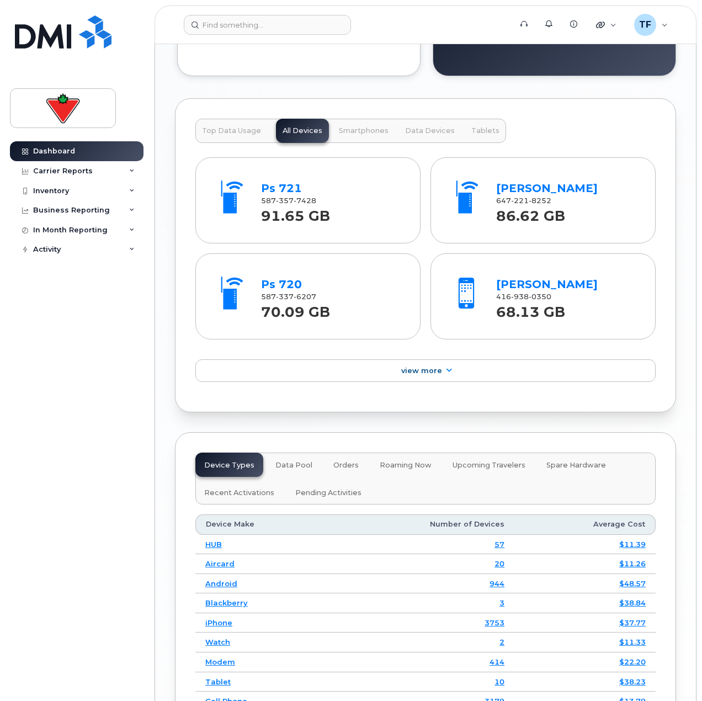
click at [349, 133] on span "Smartphones" at bounding box center [364, 130] width 50 height 9
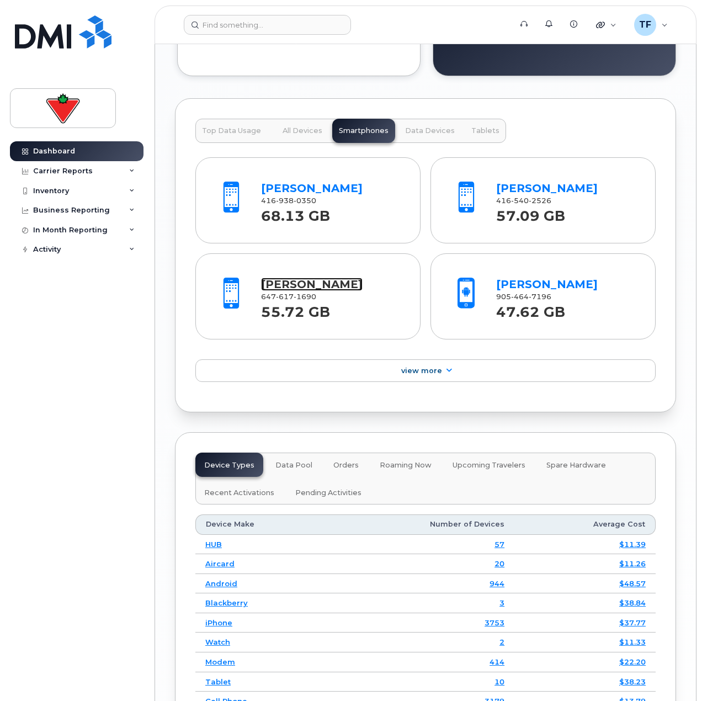
click at [324, 284] on link "[PERSON_NAME]" at bounding box center [312, 283] width 102 height 13
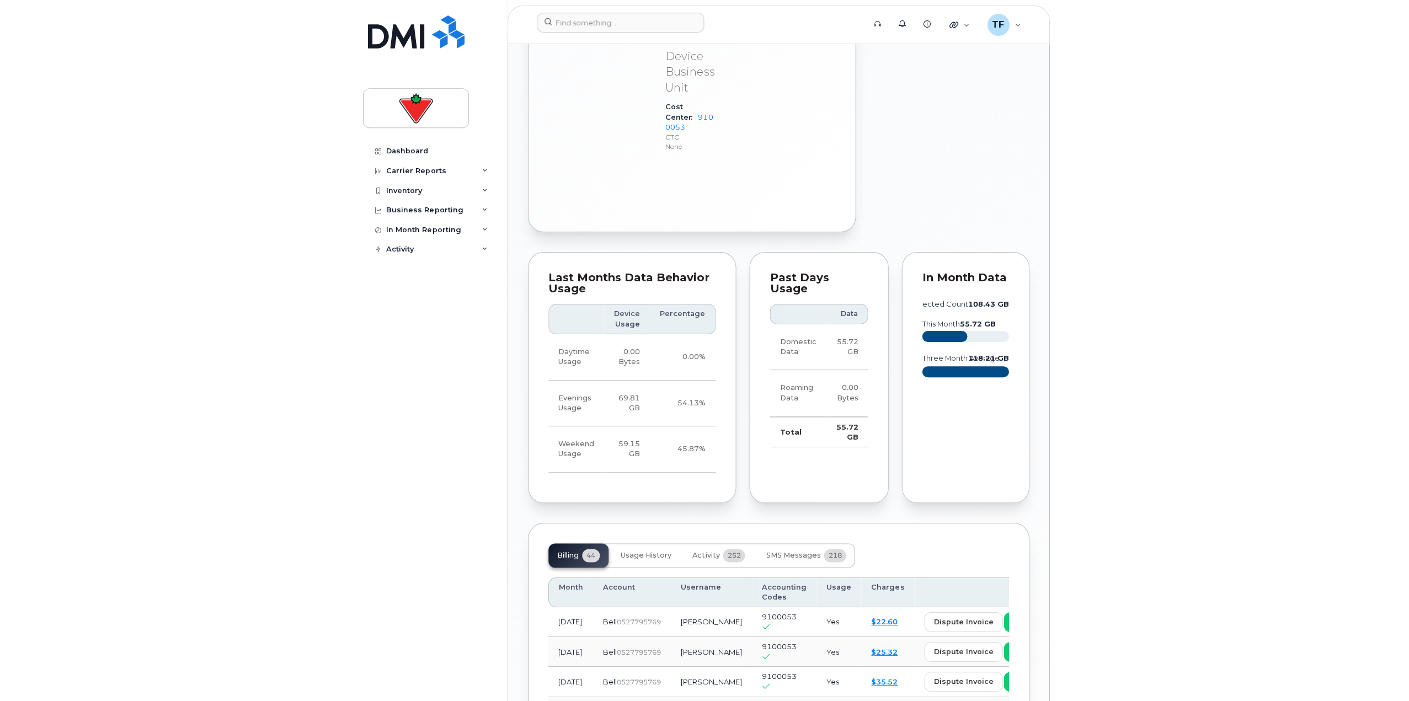
scroll to position [1142, 0]
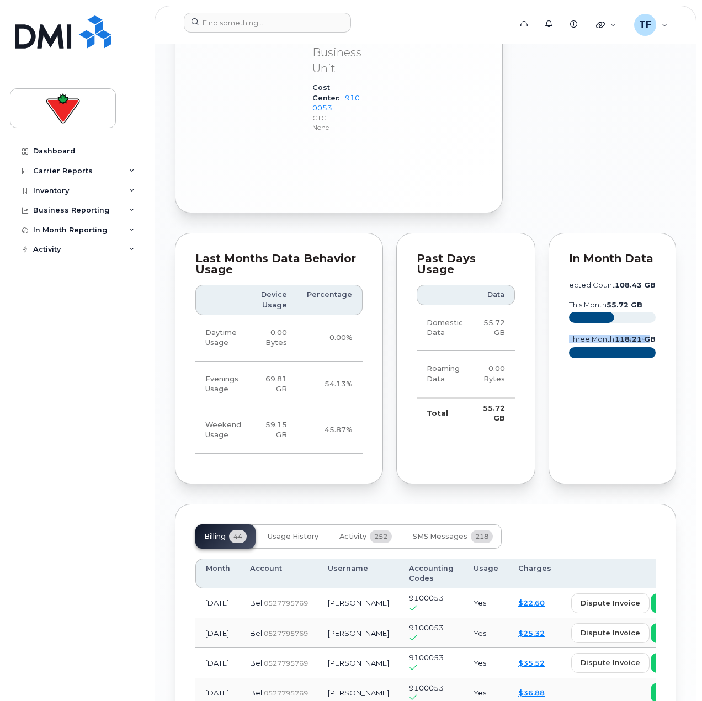
drag, startPoint x: 653, startPoint y: 297, endPoint x: 536, endPoint y: 306, distance: 117.3
click at [542, 306] on div "In Month Data projected count 108.43 GB this month 55.72 GB three month average…" at bounding box center [612, 358] width 141 height 264
copy g "three month average 118.21 G"
click at [666, 412] on div "In Month Data projected count 108.43 GB this month 55.72 GB three month average…" at bounding box center [611, 358] width 127 height 250
copy g "three month average 118.21 GB"
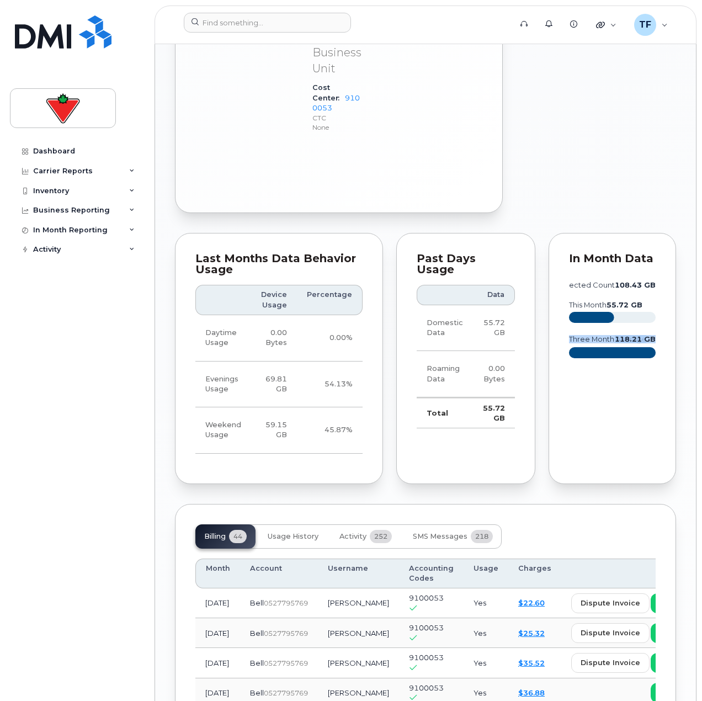
drag, startPoint x: 662, startPoint y: 293, endPoint x: 547, endPoint y: 306, distance: 115.9
click at [548, 306] on div "In Month Data projected count 108.43 GB this month 55.72 GB three month average…" at bounding box center [611, 358] width 127 height 250
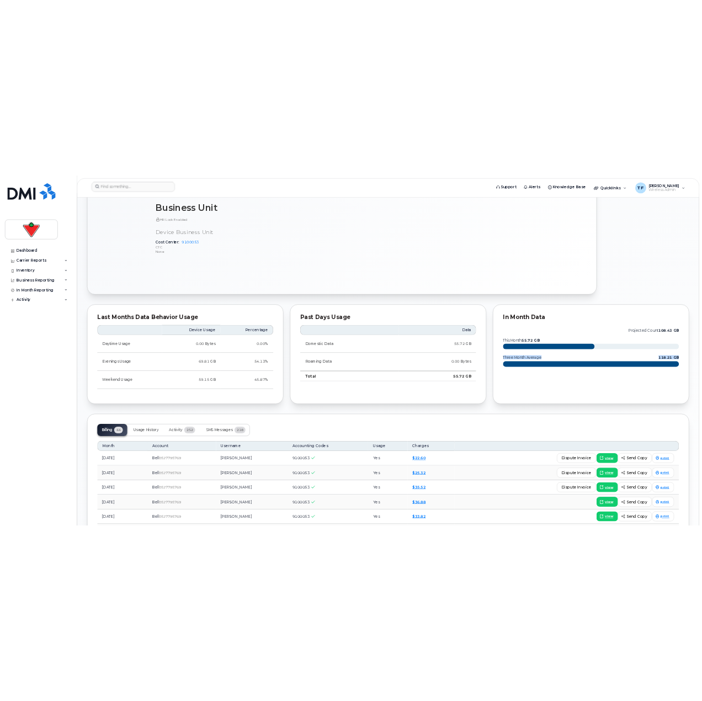
scroll to position [535, 0]
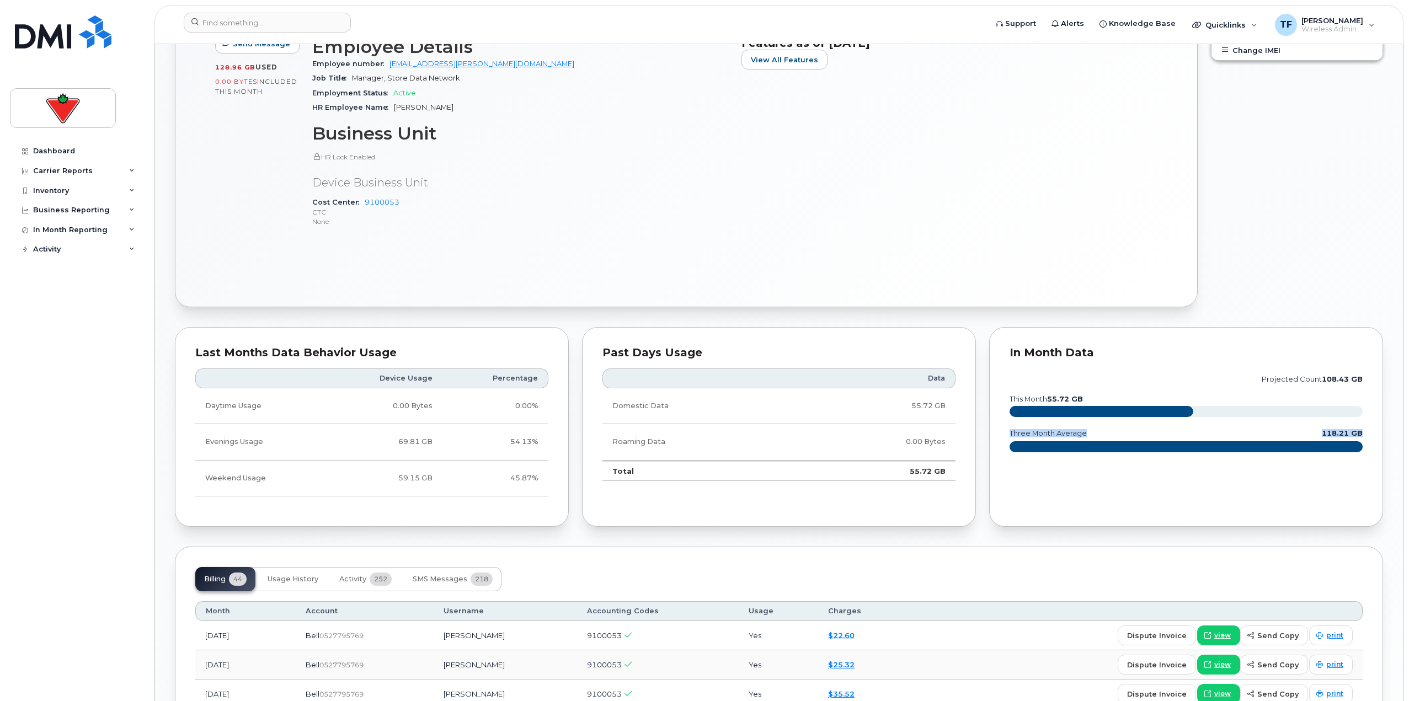
click at [701, 484] on div "In Month Data projected count 108.43 GB this month 55.72 GB three month average…" at bounding box center [1186, 427] width 394 height 200
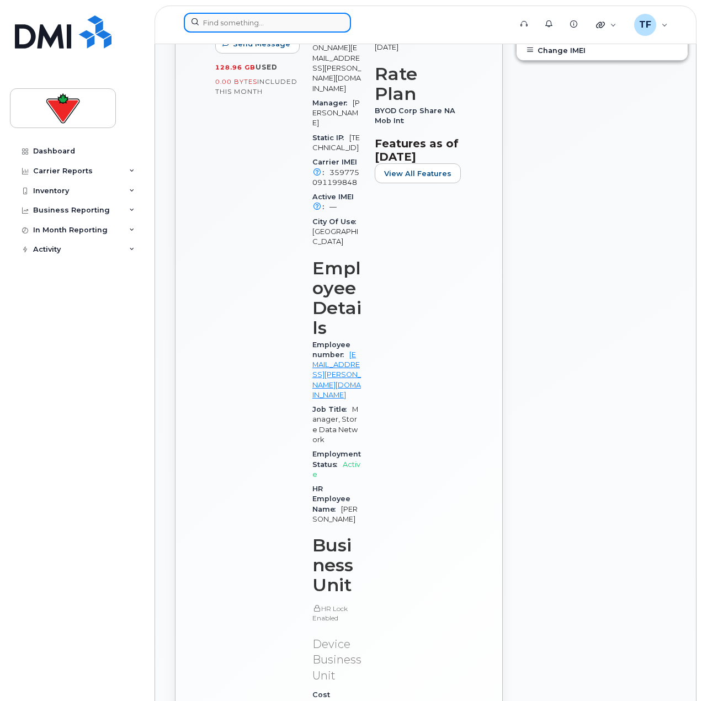
drag, startPoint x: 700, startPoint y: 565, endPoint x: 276, endPoint y: 23, distance: 688.2
click at [276, 23] on input at bounding box center [267, 23] width 167 height 20
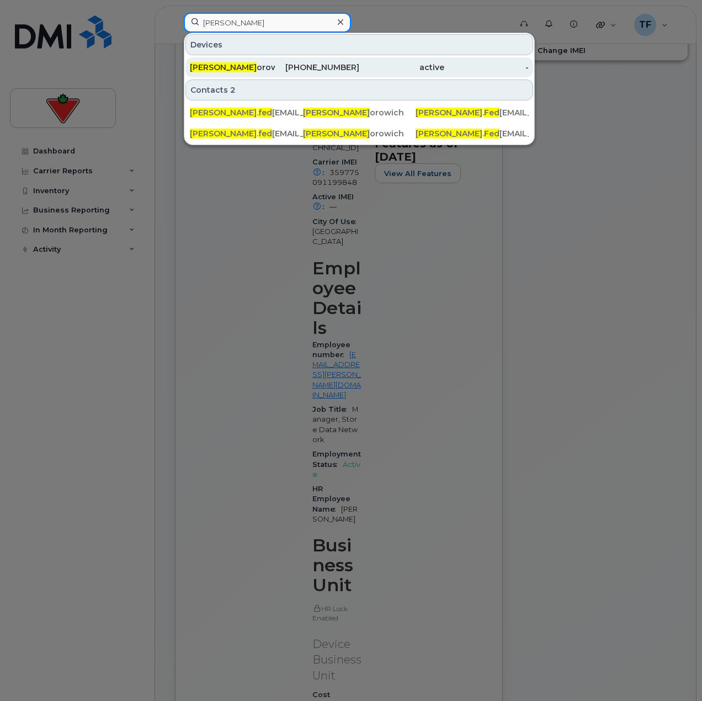
type input "[PERSON_NAME]"
click at [244, 63] on div "[PERSON_NAME] Fed orowich" at bounding box center [232, 67] width 85 height 11
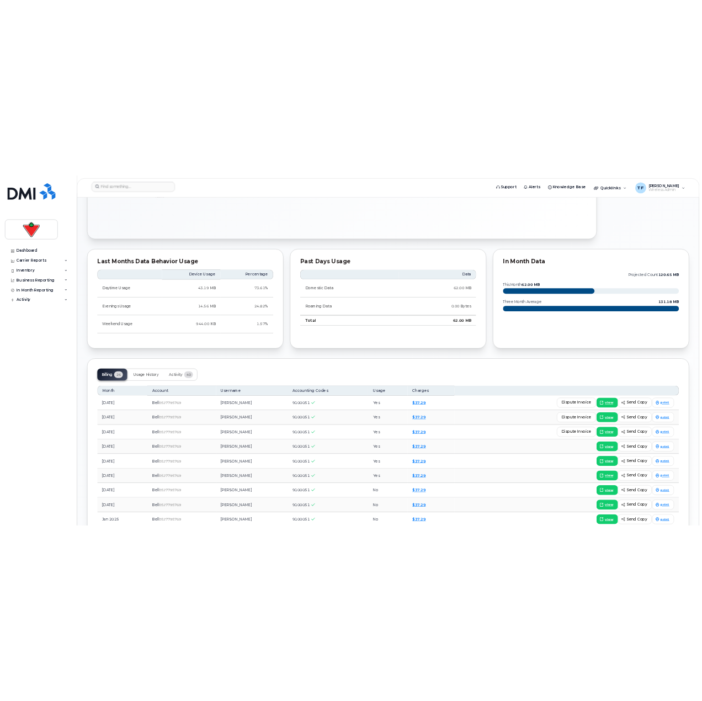
scroll to position [413, 0]
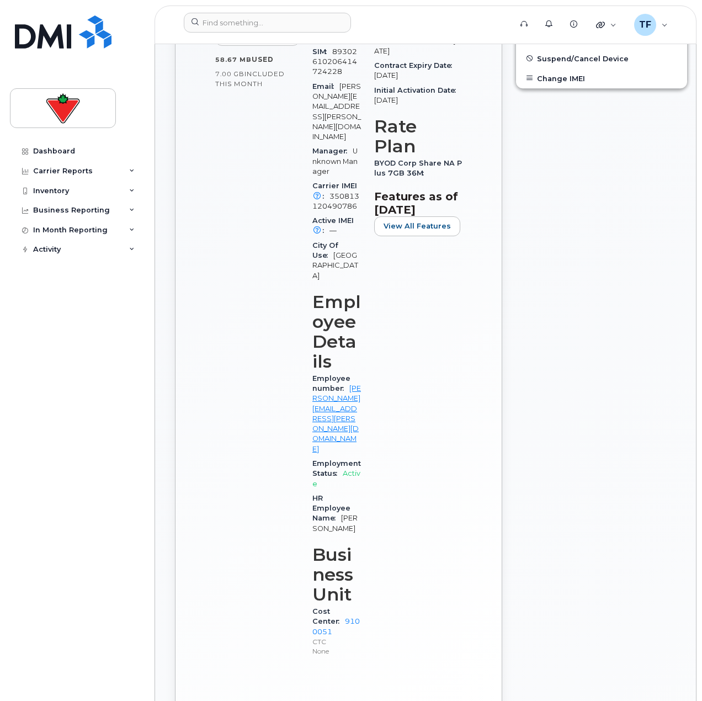
click at [515, 562] on div "Edit Device / Employee Add Roaming Package Reset Voicemail Change SIM Card Chan…" at bounding box center [601, 291] width 185 height 904
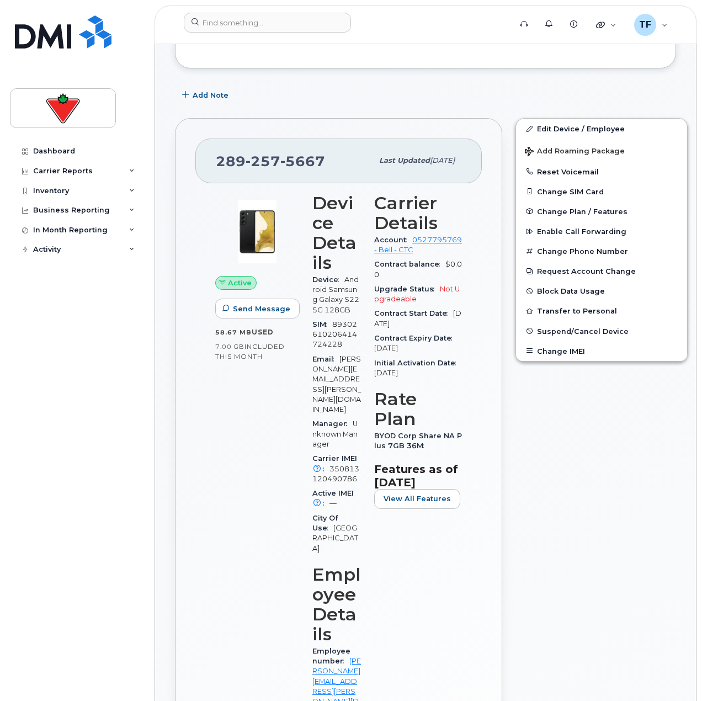
scroll to position [248, 0]
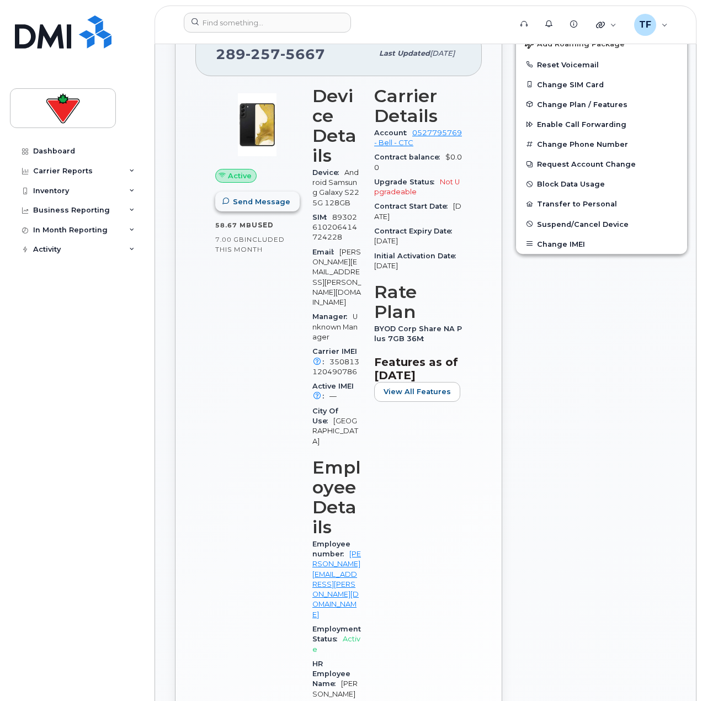
click at [246, 201] on span "Send Message" at bounding box center [261, 201] width 57 height 10
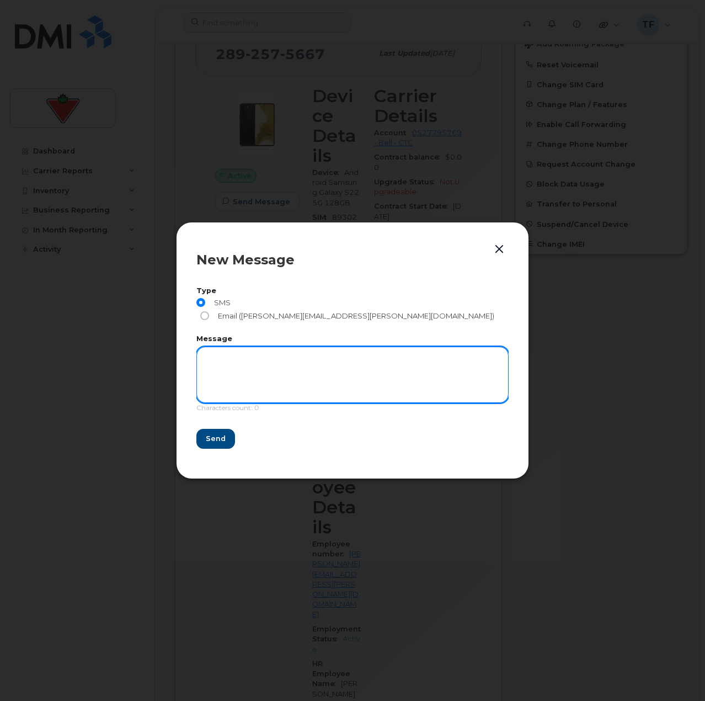
click at [221, 362] on textarea at bounding box center [352, 374] width 312 height 56
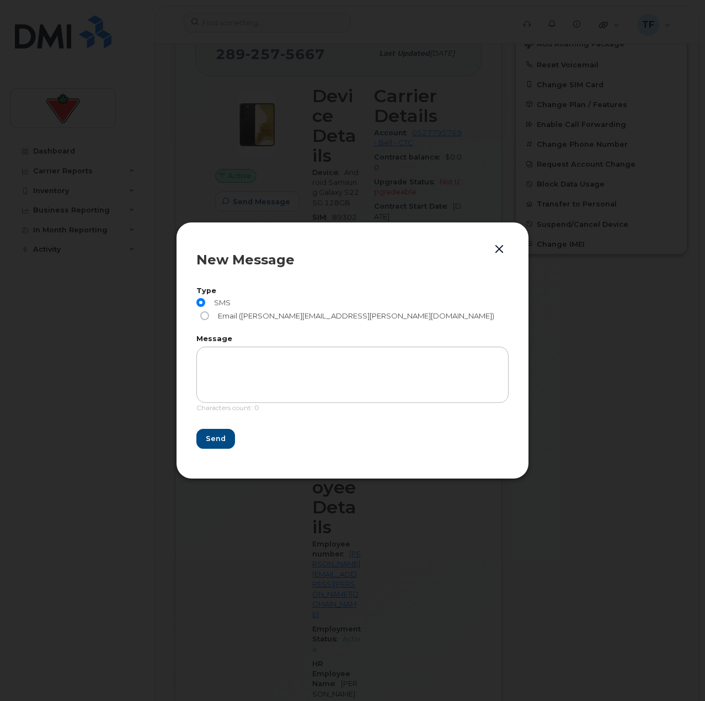
click at [493, 257] on button "button" at bounding box center [499, 249] width 17 height 15
